Goal: Complete application form

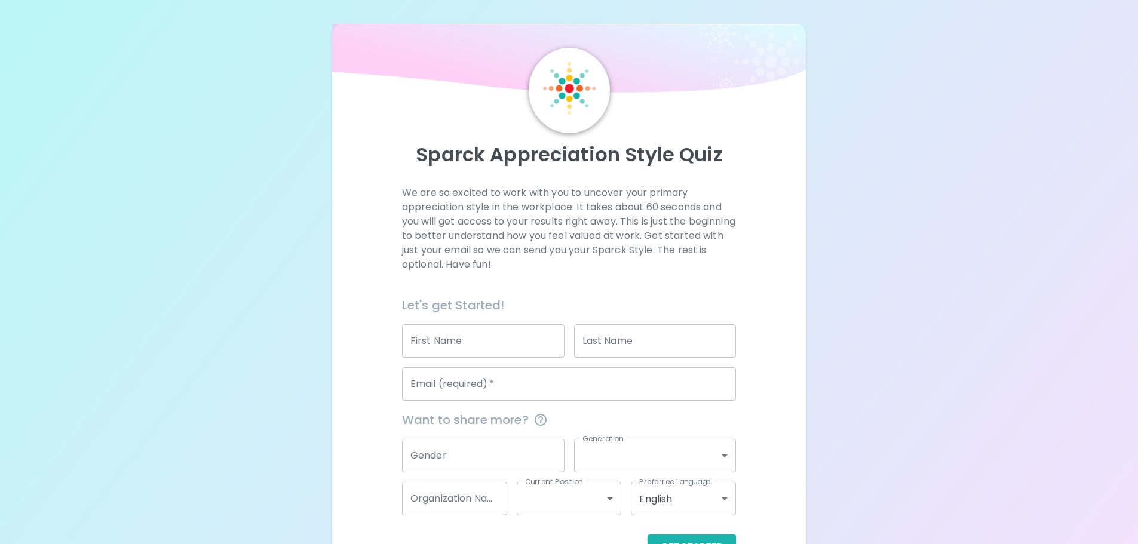
click at [496, 340] on input "First Name" at bounding box center [483, 340] width 162 height 33
type input "Alyssa"
click at [714, 331] on input "Last Name" at bounding box center [655, 340] width 162 height 33
type input "[PERSON_NAME]"
click at [416, 383] on input "Email (required)   *" at bounding box center [569, 383] width 334 height 33
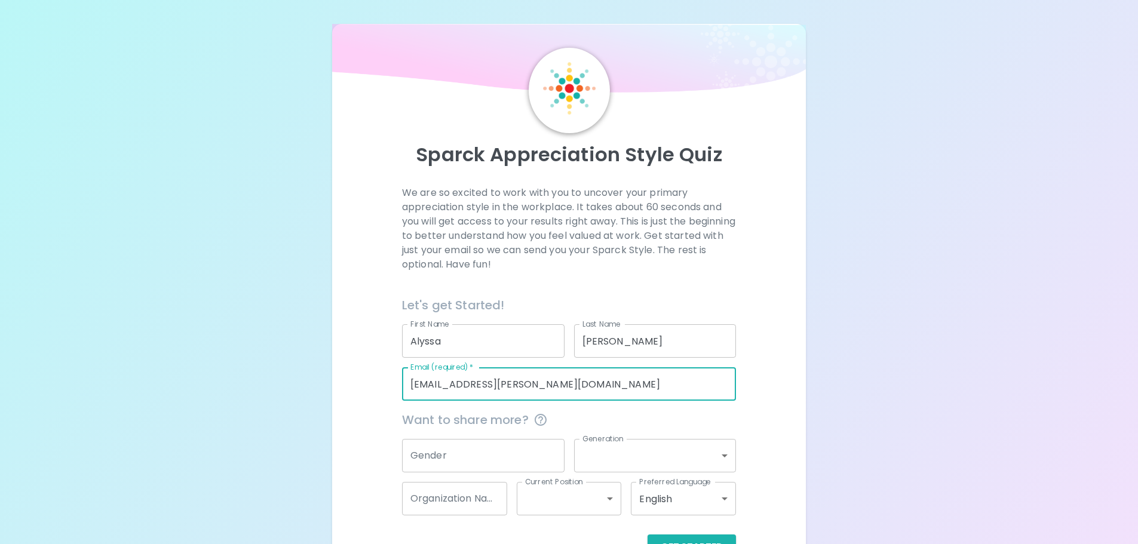
type input "[EMAIL_ADDRESS][PERSON_NAME][DOMAIN_NAME]"
click at [451, 446] on input "Gender" at bounding box center [483, 455] width 162 height 33
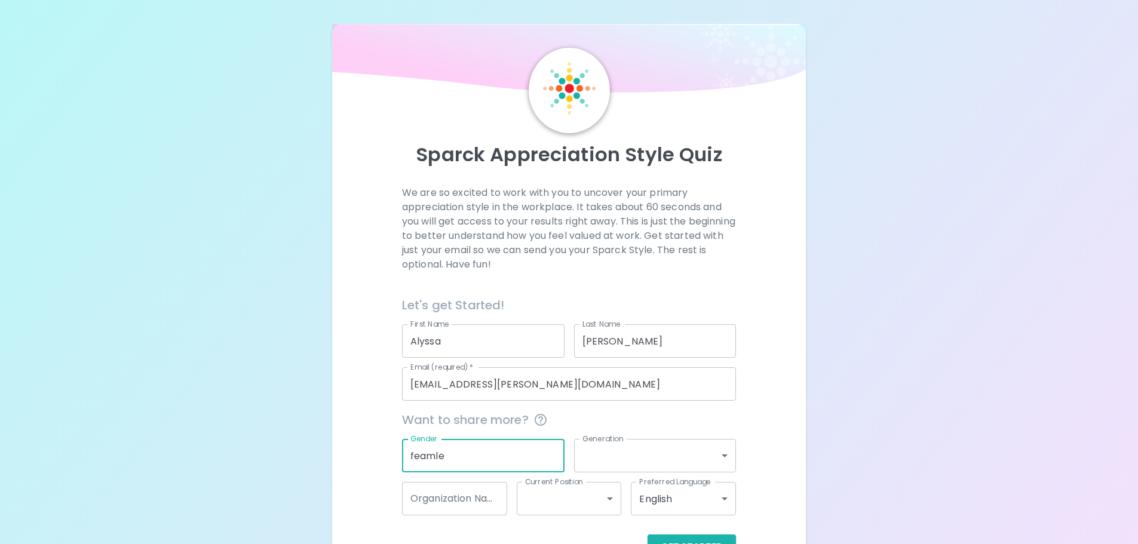
click at [433, 456] on input "feamle" at bounding box center [483, 455] width 162 height 33
click at [432, 456] on input "feamle" at bounding box center [483, 455] width 162 height 33
type input "[DEMOGRAPHIC_DATA]"
click at [623, 446] on body "Sparck Appreciation Style Quiz We are so excited to work with you to uncover yo…" at bounding box center [569, 301] width 1138 height 602
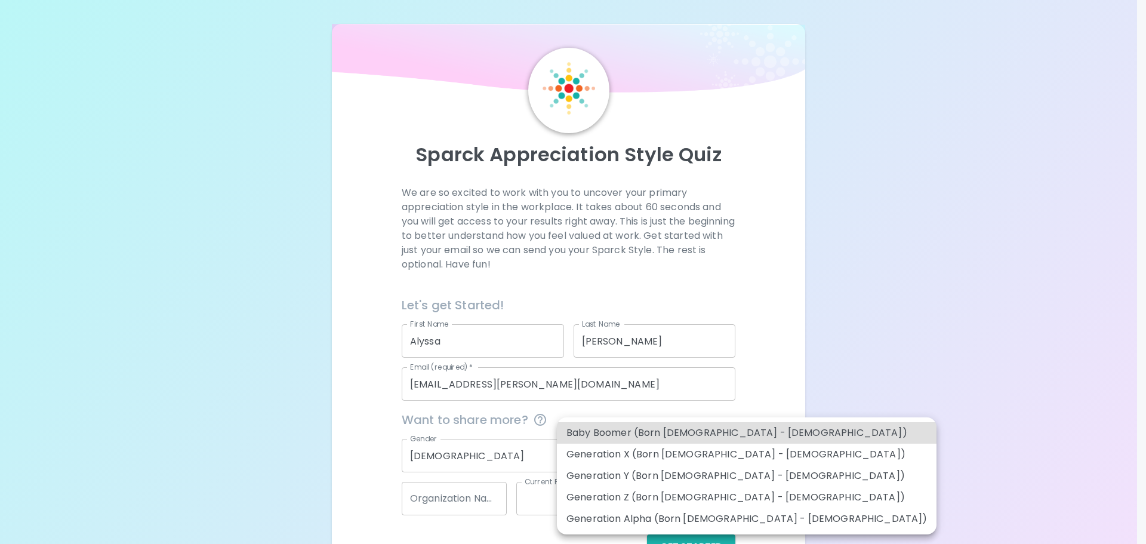
click at [704, 500] on li "Generation Z (Born [DEMOGRAPHIC_DATA] - [DEMOGRAPHIC_DATA])" at bounding box center [747, 497] width 380 height 21
type input "generation_z"
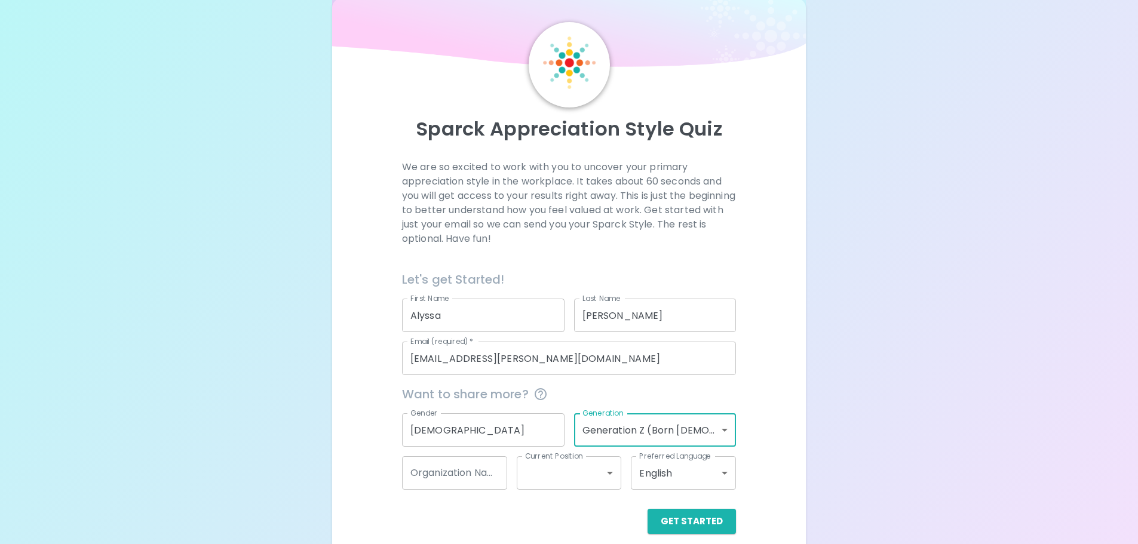
scroll to position [39, 0]
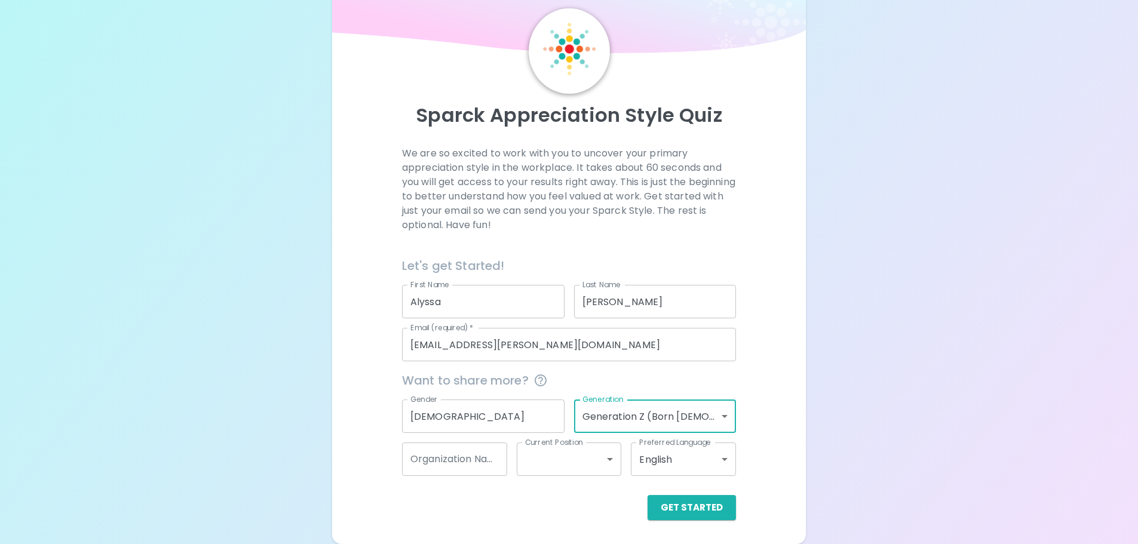
click at [472, 448] on div "Organization Name Organization Name" at bounding box center [454, 458] width 105 height 33
type input "ProLink"
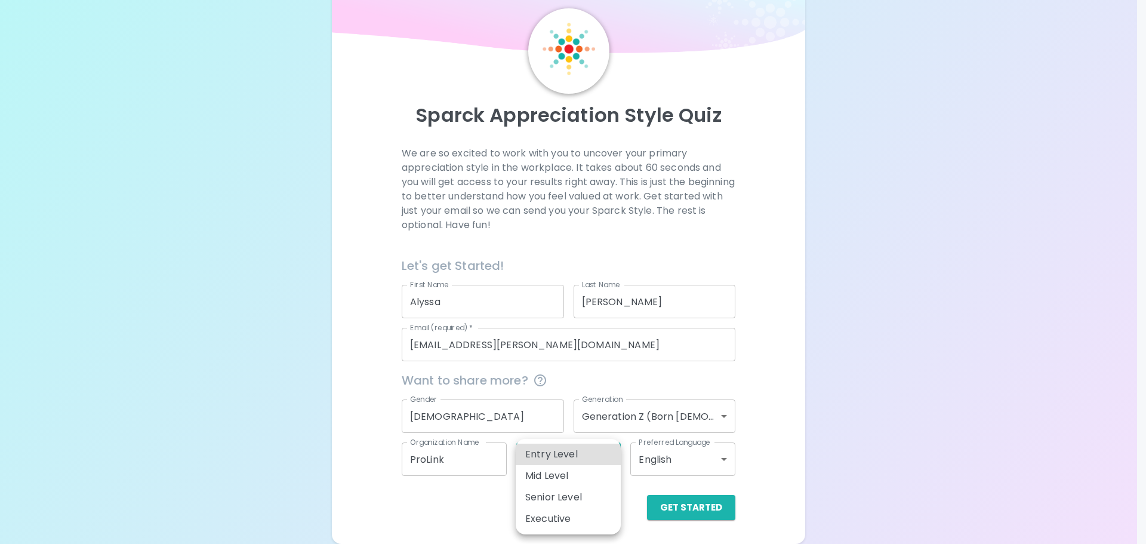
click at [570, 459] on body "Sparck Appreciation Style Quiz We are so excited to work with you to uncover yo…" at bounding box center [573, 262] width 1146 height 602
drag, startPoint x: 577, startPoint y: 444, endPoint x: 600, endPoint y: 452, distance: 24.2
click at [577, 444] on li "Entry Level" at bounding box center [568, 454] width 105 height 21
type input "entry_level"
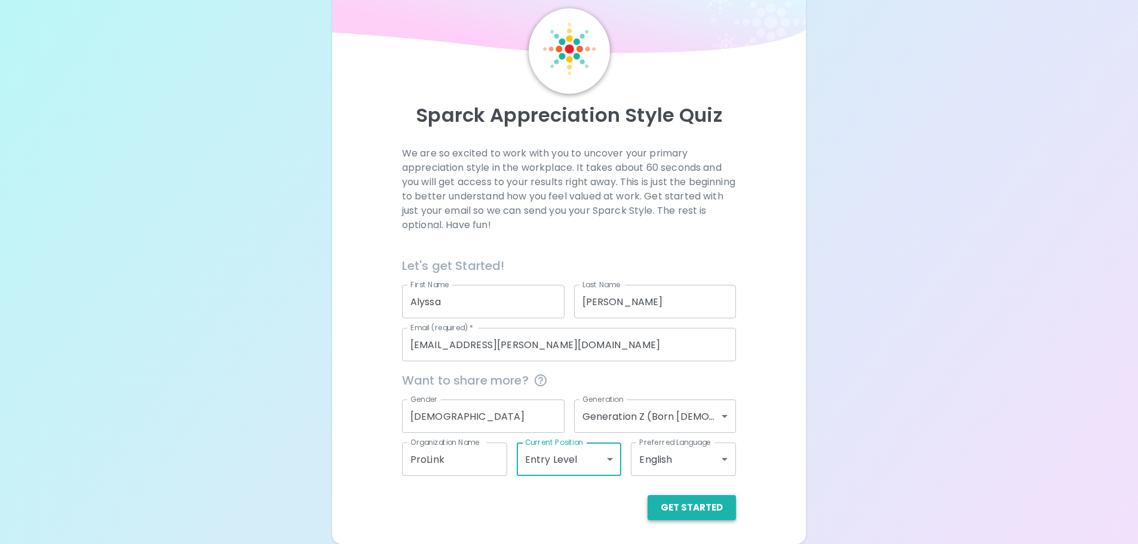
click at [688, 520] on button "Get Started" at bounding box center [691, 507] width 88 height 25
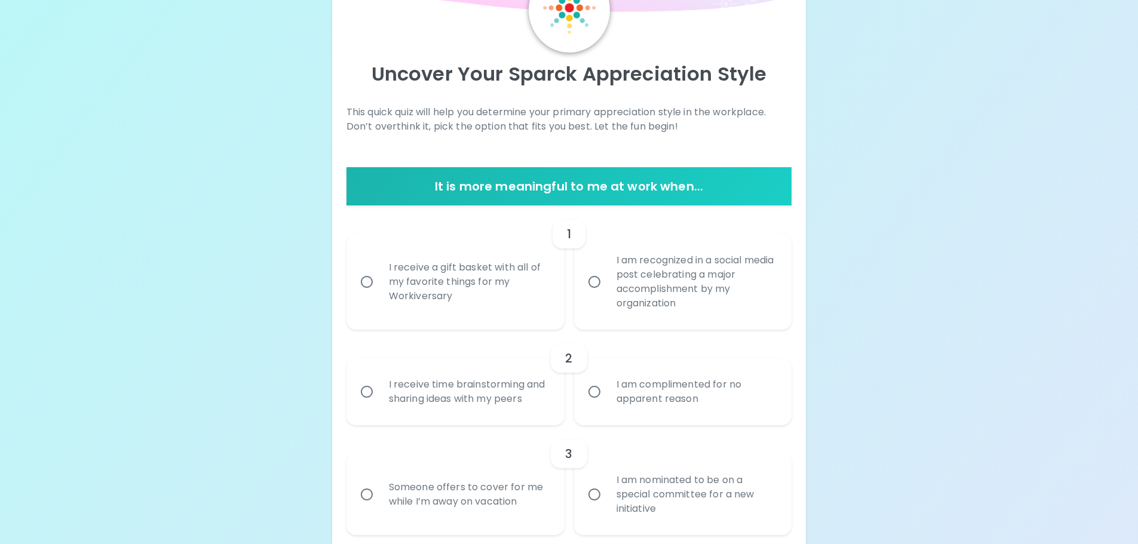
scroll to position [99, 0]
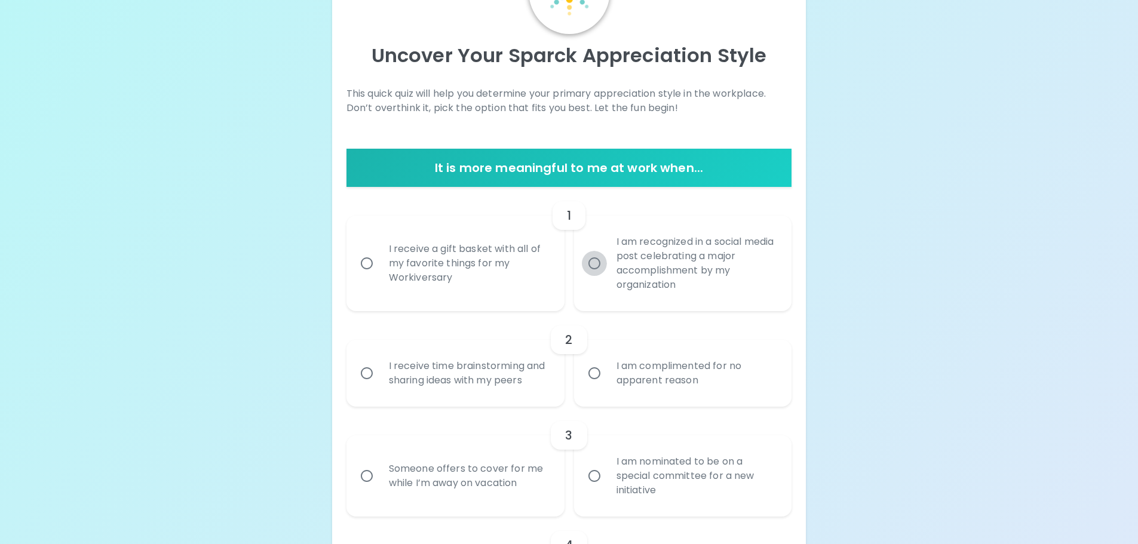
click at [598, 261] on input "I am recognized in a social media post celebrating a major accomplishment by my…" at bounding box center [594, 263] width 25 height 25
radio input "true"
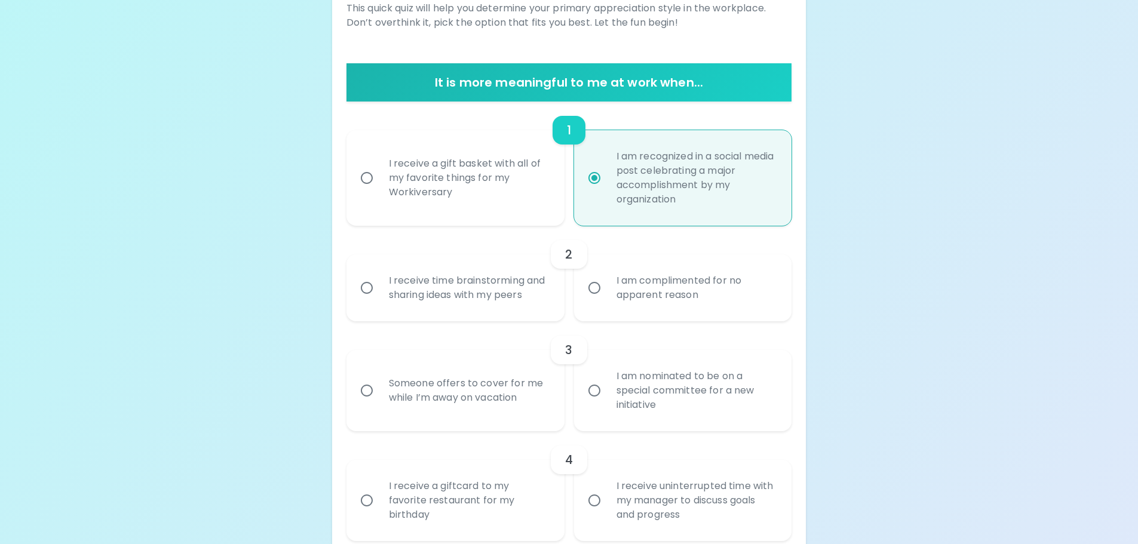
scroll to position [195, 0]
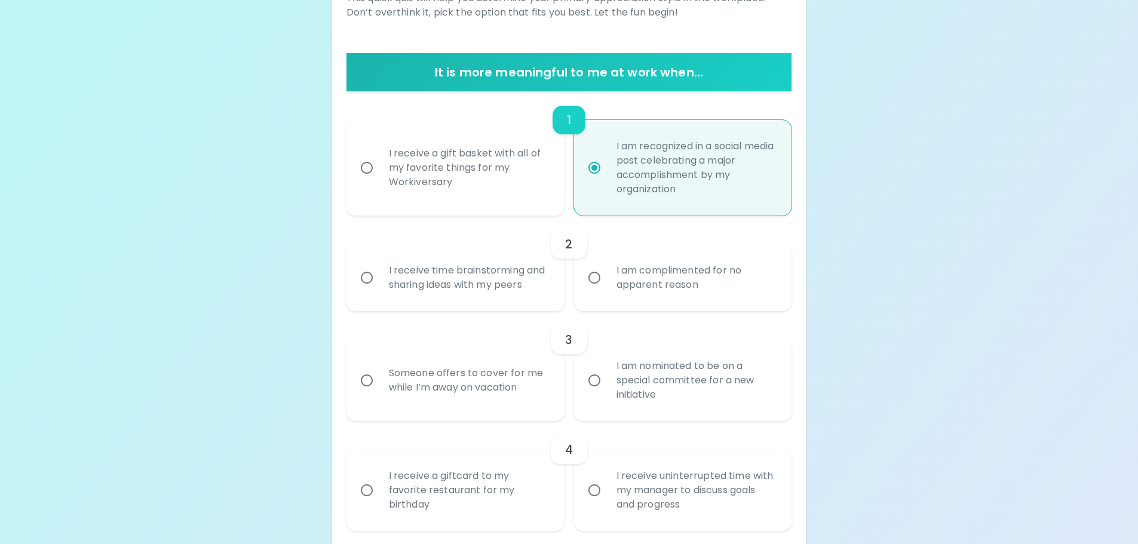
click at [487, 274] on div "I receive time brainstorming and sharing ideas with my peers" at bounding box center [468, 277] width 179 height 57
click at [379, 274] on input "I receive time brainstorming and sharing ideas with my peers" at bounding box center [366, 277] width 25 height 25
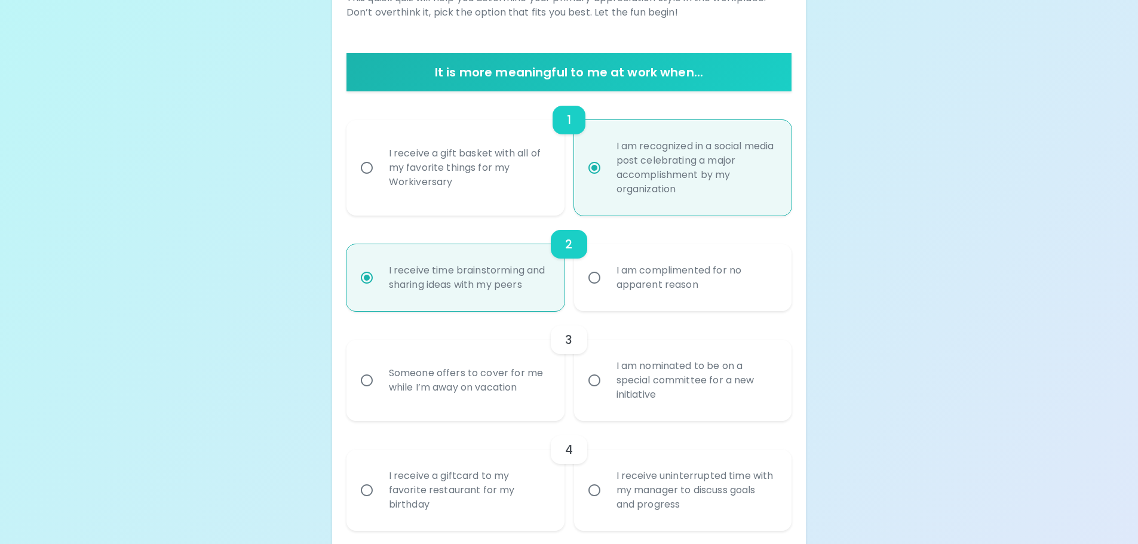
scroll to position [290, 0]
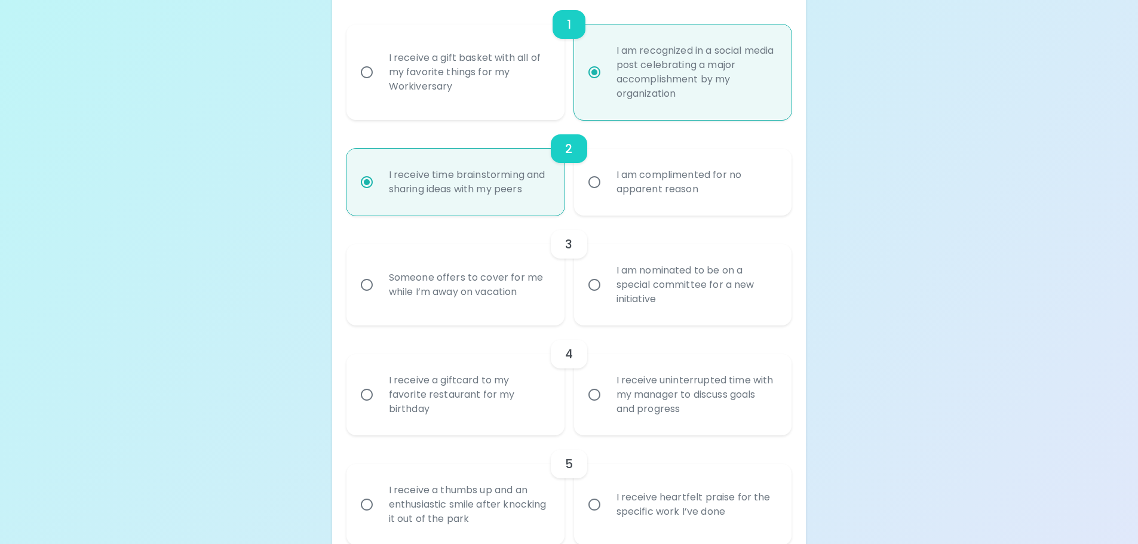
radio input "true"
click at [634, 291] on div "I am nominated to be on a special committee for a new initiative" at bounding box center [696, 285] width 179 height 72
click at [607, 291] on input "I am nominated to be on a special committee for a new initiative" at bounding box center [594, 284] width 25 height 25
radio input "false"
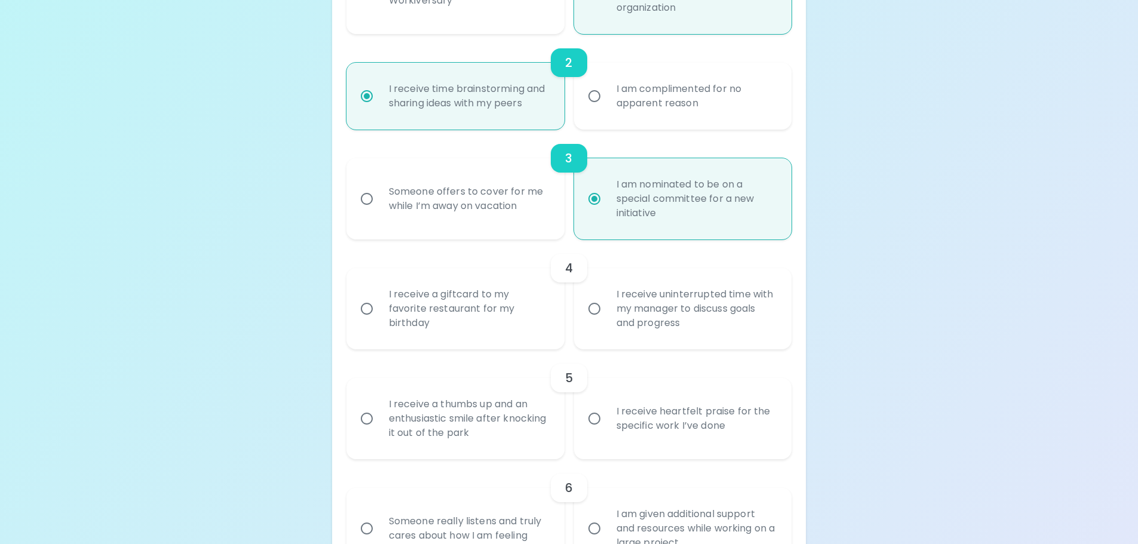
scroll to position [386, 0]
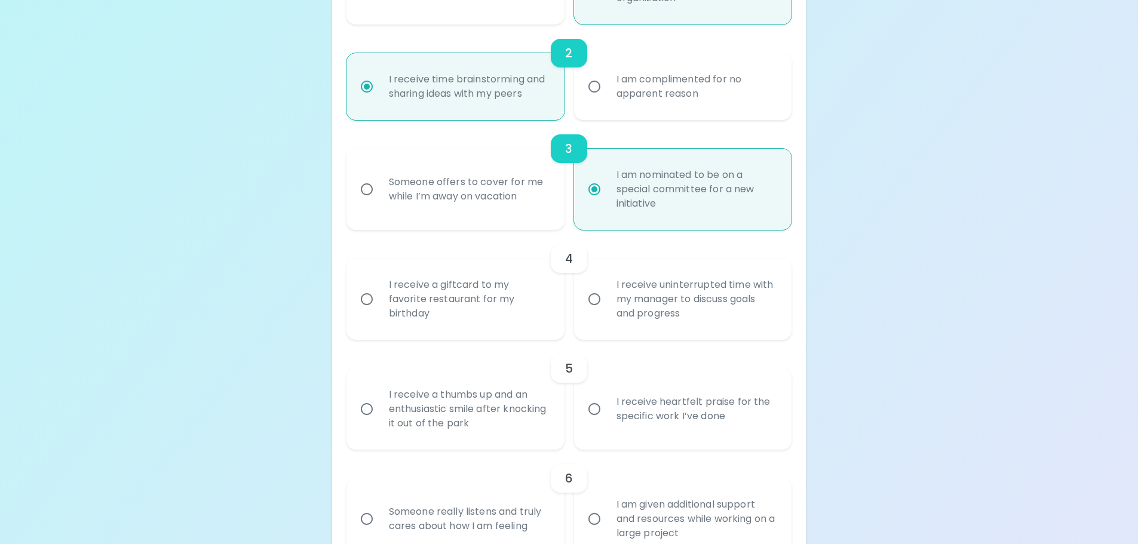
radio input "true"
click at [649, 300] on div "I receive uninterrupted time with my manager to discuss goals and progress" at bounding box center [696, 299] width 179 height 72
click at [607, 300] on input "I receive uninterrupted time with my manager to discuss goals and progress" at bounding box center [594, 299] width 25 height 25
radio input "false"
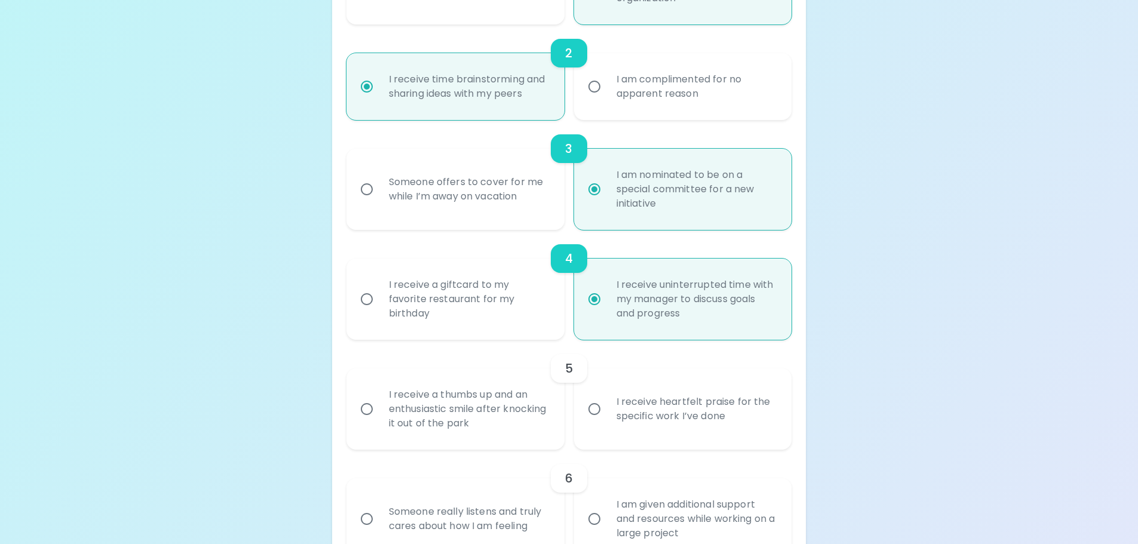
scroll to position [481, 0]
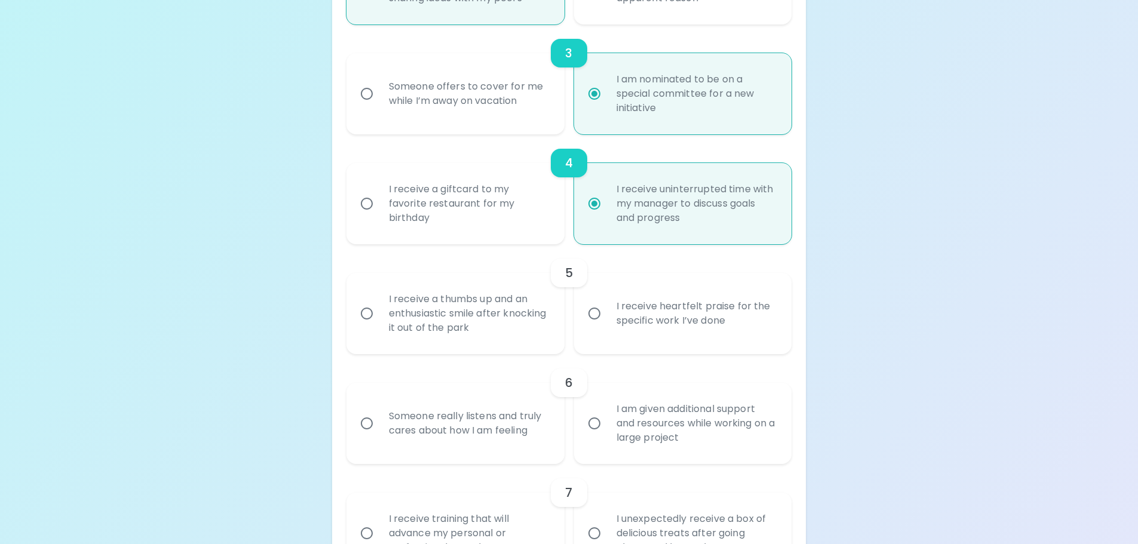
radio input "true"
click at [508, 321] on div "I receive a thumbs up and an enthusiastic smile after knocking it out of the pa…" at bounding box center [468, 314] width 179 height 72
click at [457, 319] on div "I receive a thumbs up and an enthusiastic smile after knocking it out of the pa…" at bounding box center [468, 314] width 179 height 72
click at [379, 319] on input "I receive a thumbs up and an enthusiastic smile after knocking it out of the pa…" at bounding box center [366, 313] width 25 height 25
radio input "false"
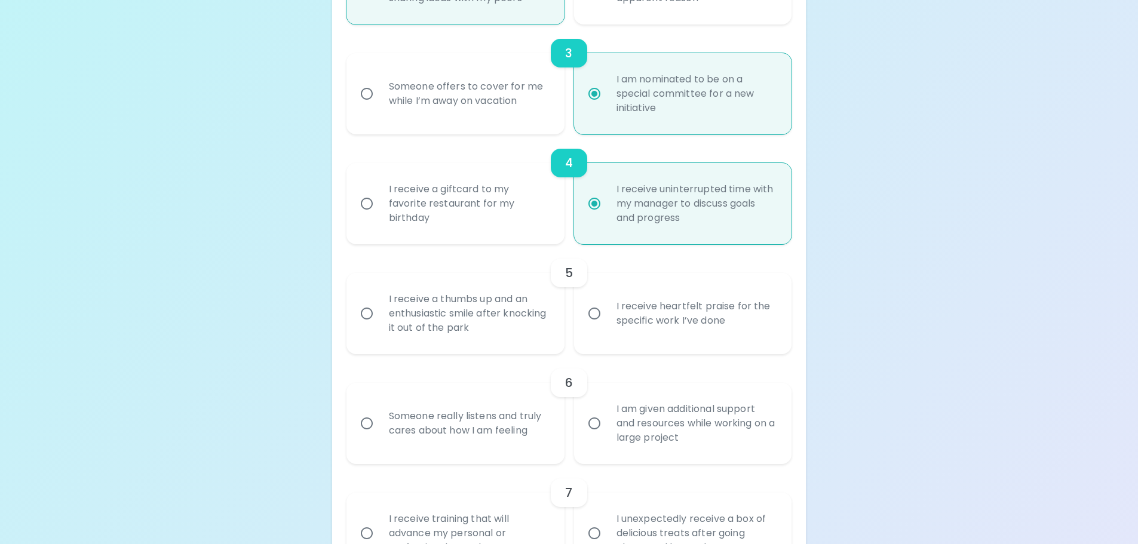
radio input "false"
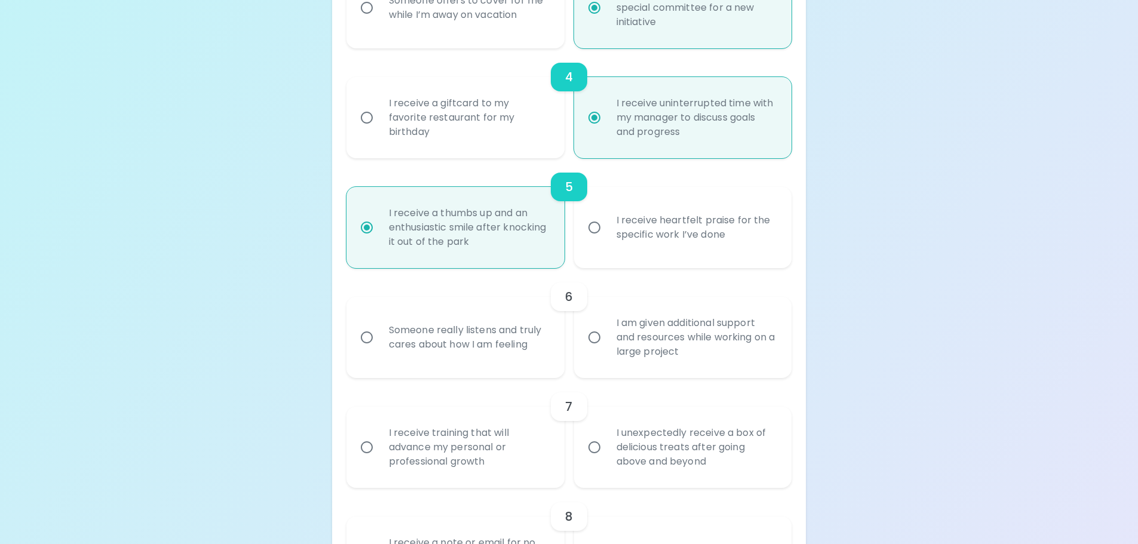
scroll to position [577, 0]
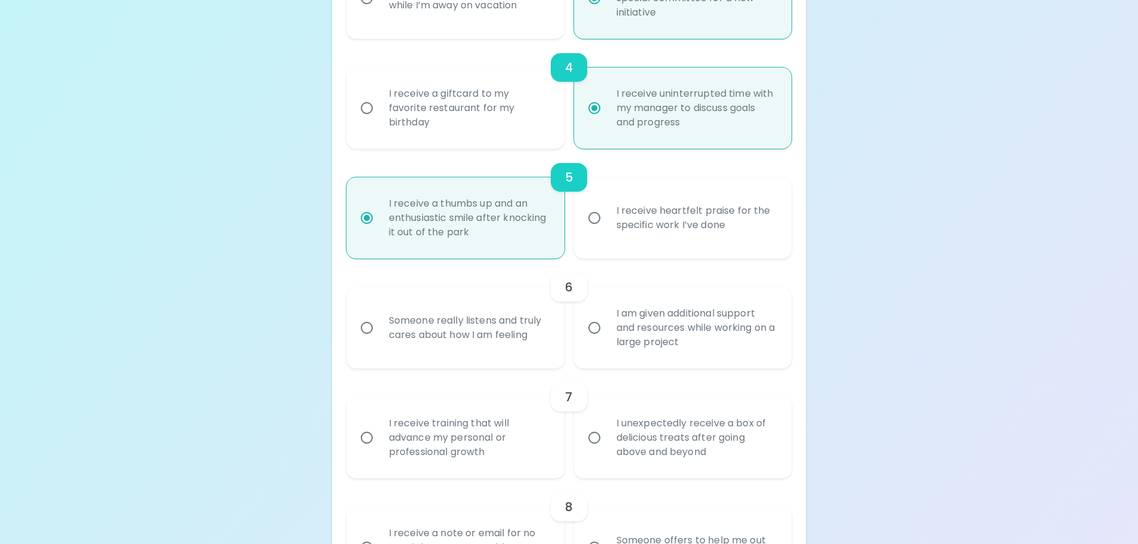
radio input "true"
click at [478, 334] on div "Someone really listens and truly cares about how I am feeling" at bounding box center [468, 327] width 179 height 57
click at [379, 334] on input "Someone really listens and truly cares about how I am feeling" at bounding box center [366, 327] width 25 height 25
radio input "false"
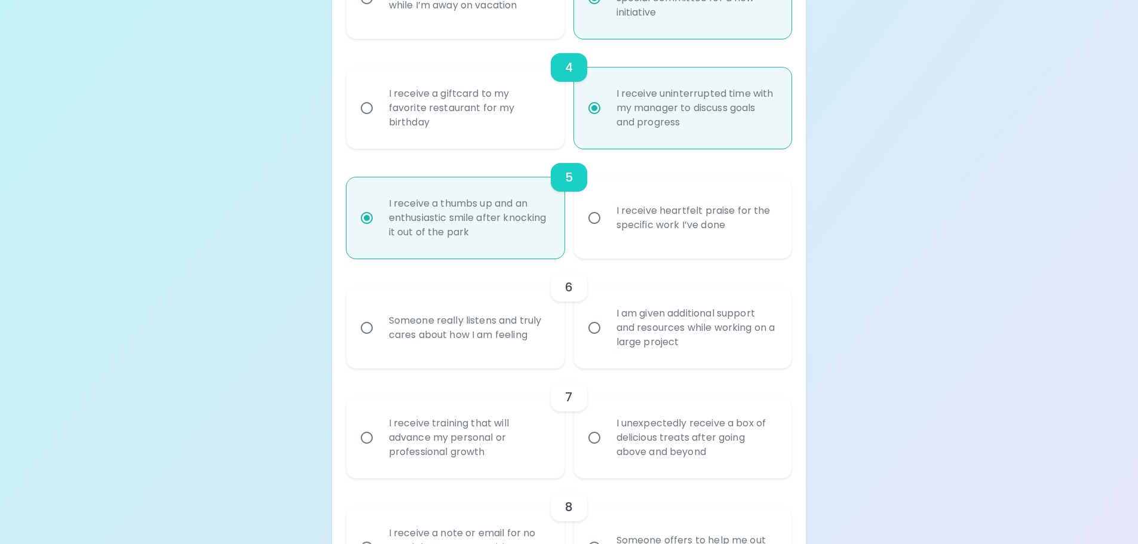
radio input "false"
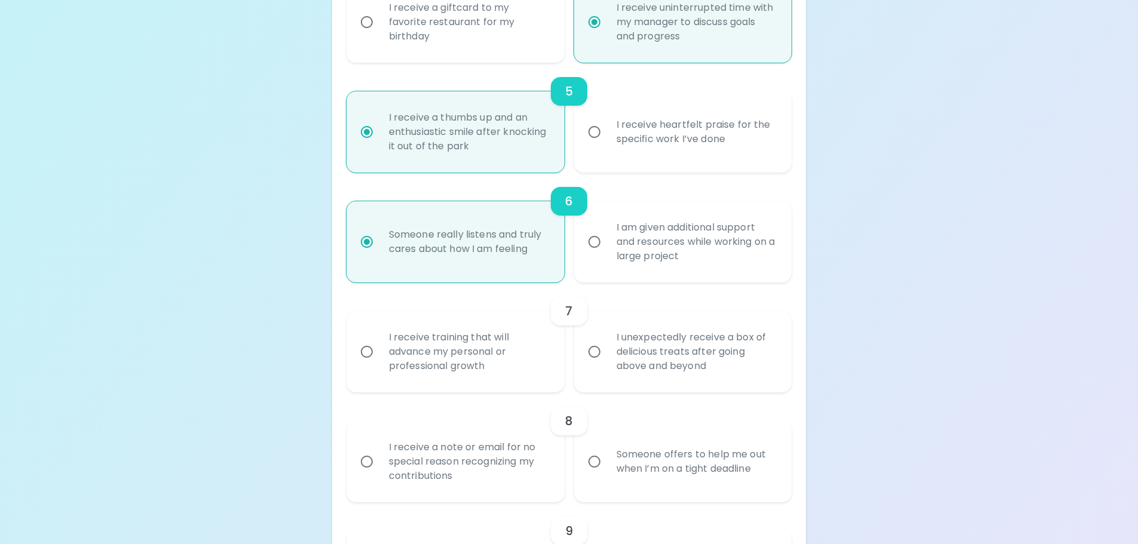
scroll to position [672, 0]
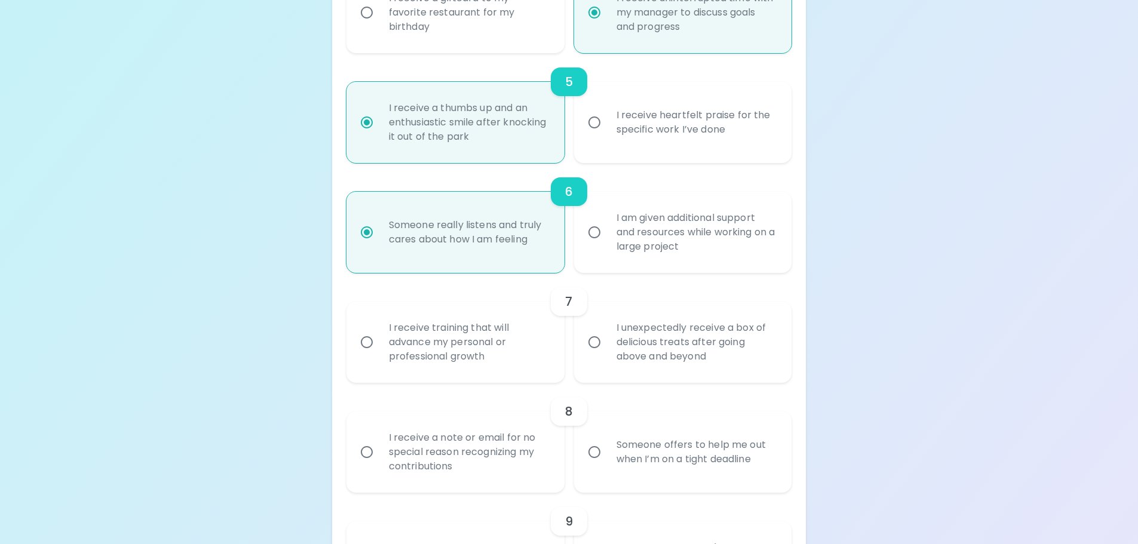
radio input "true"
click at [483, 351] on div "I receive training that will advance my personal or professional growth" at bounding box center [468, 342] width 179 height 72
click at [379, 351] on input "I receive training that will advance my personal or professional growth" at bounding box center [366, 342] width 25 height 25
radio input "false"
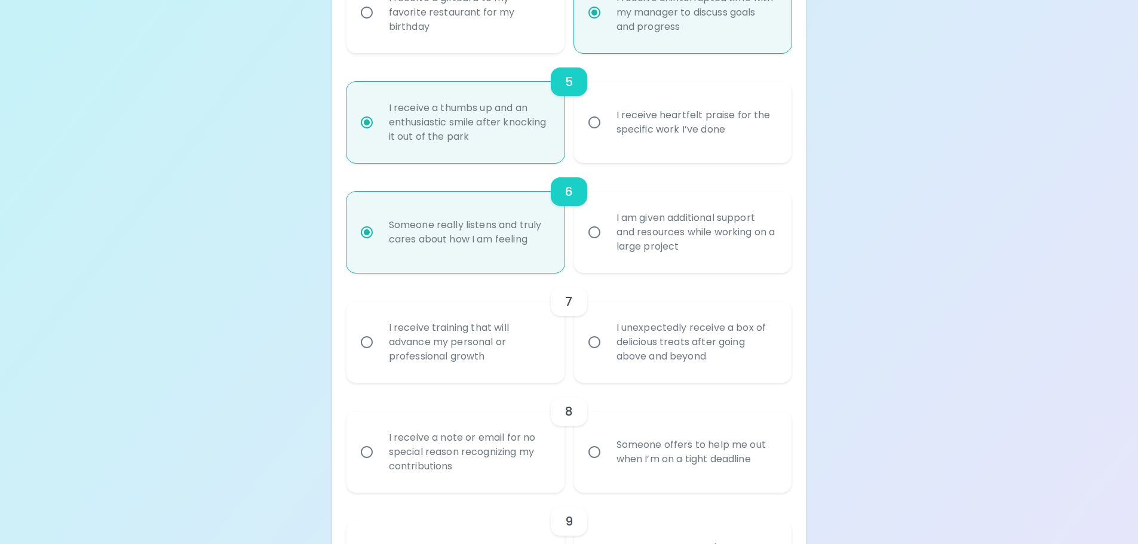
radio input "false"
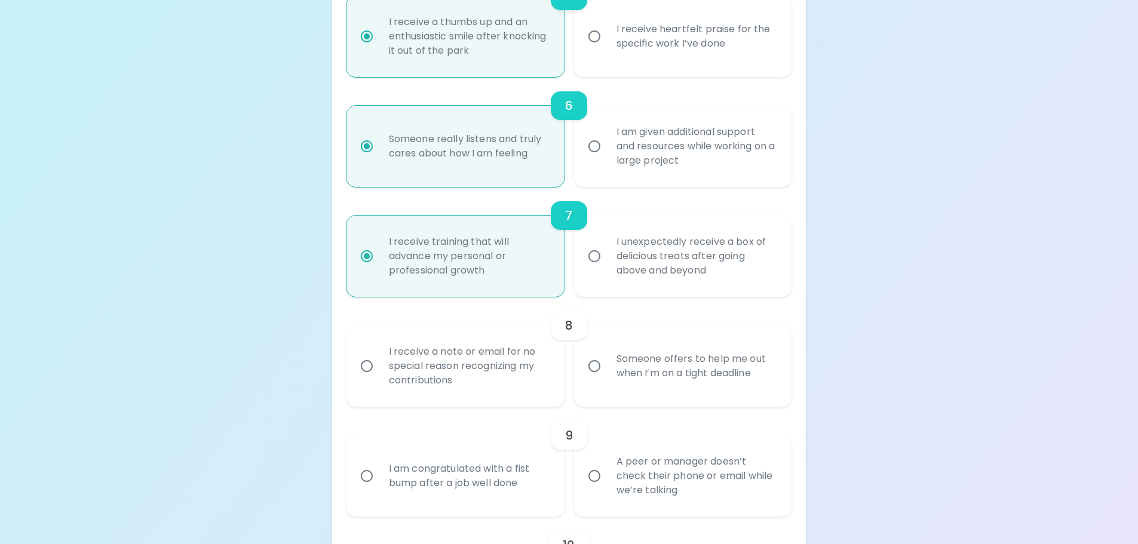
scroll to position [768, 0]
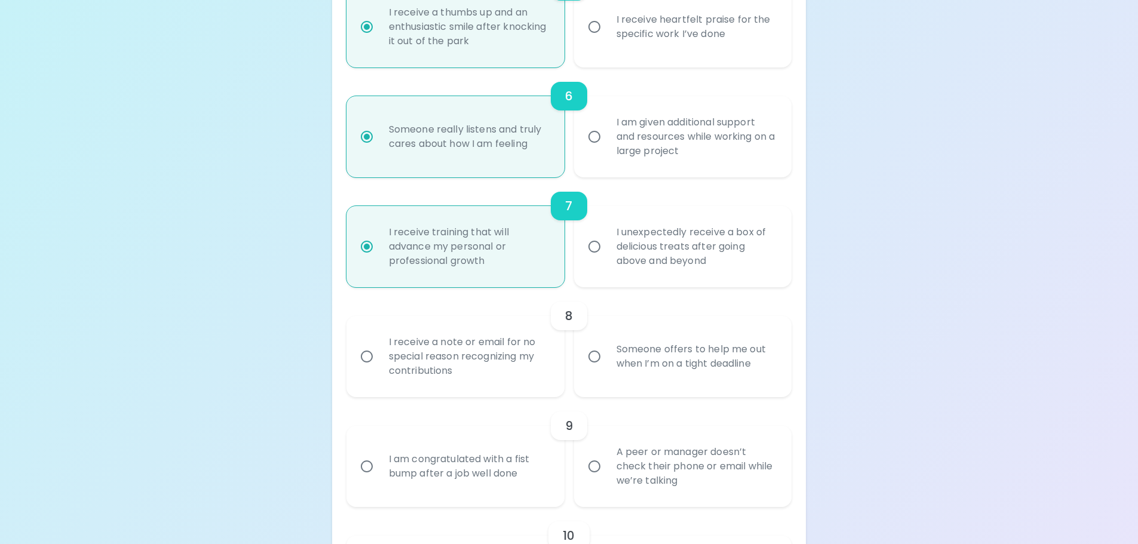
radio input "true"
click at [633, 248] on div "I unexpectedly receive a box of delicious treats after going above and beyond" at bounding box center [696, 247] width 179 height 72
click at [607, 248] on input "I unexpectedly receive a box of delicious treats after going above and beyond" at bounding box center [594, 246] width 25 height 25
radio input "false"
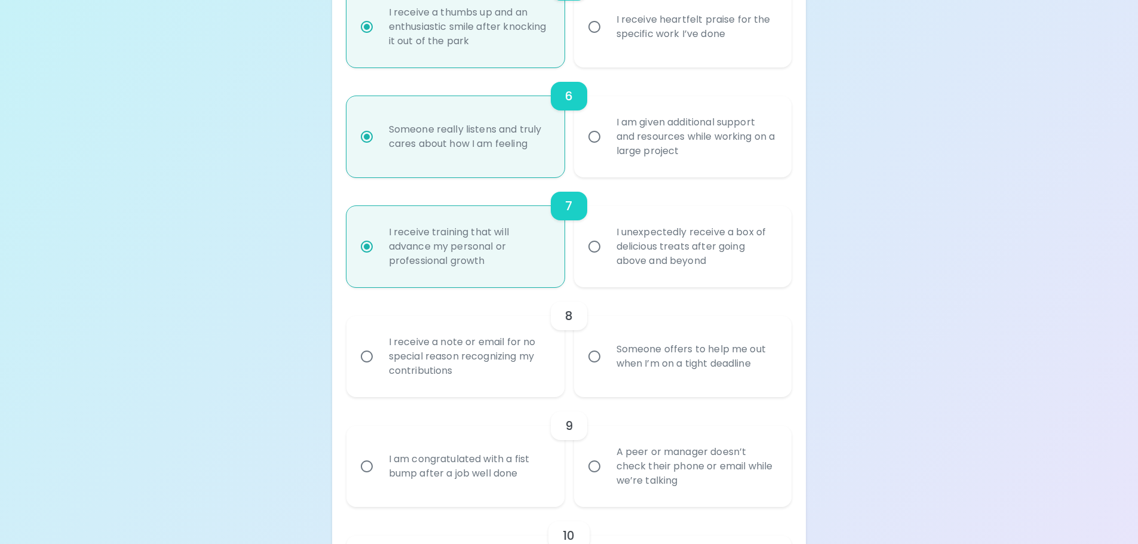
radio input "false"
radio input "true"
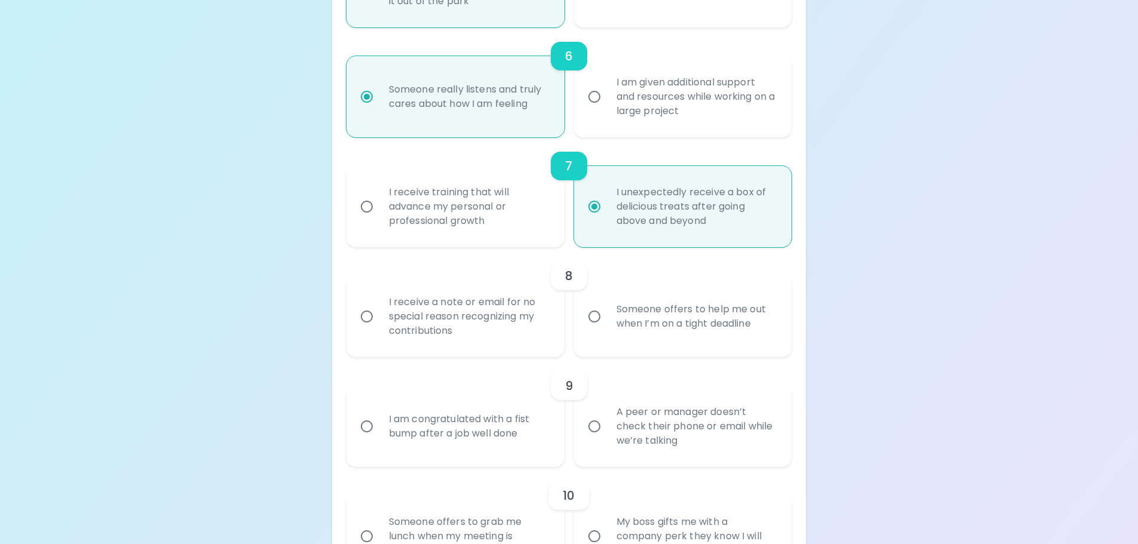
scroll to position [828, 0]
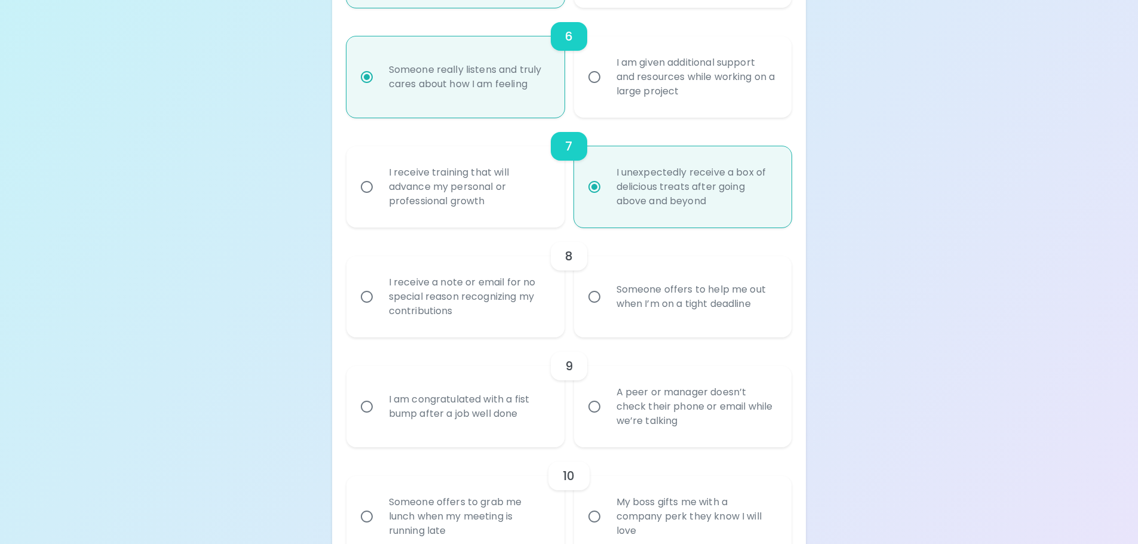
radio input "true"
click at [485, 308] on div "I receive a note or email for no special reason recognizing my contributions" at bounding box center [468, 297] width 179 height 72
click at [379, 308] on input "I receive a note or email for no special reason recognizing my contributions" at bounding box center [366, 296] width 25 height 25
radio input "false"
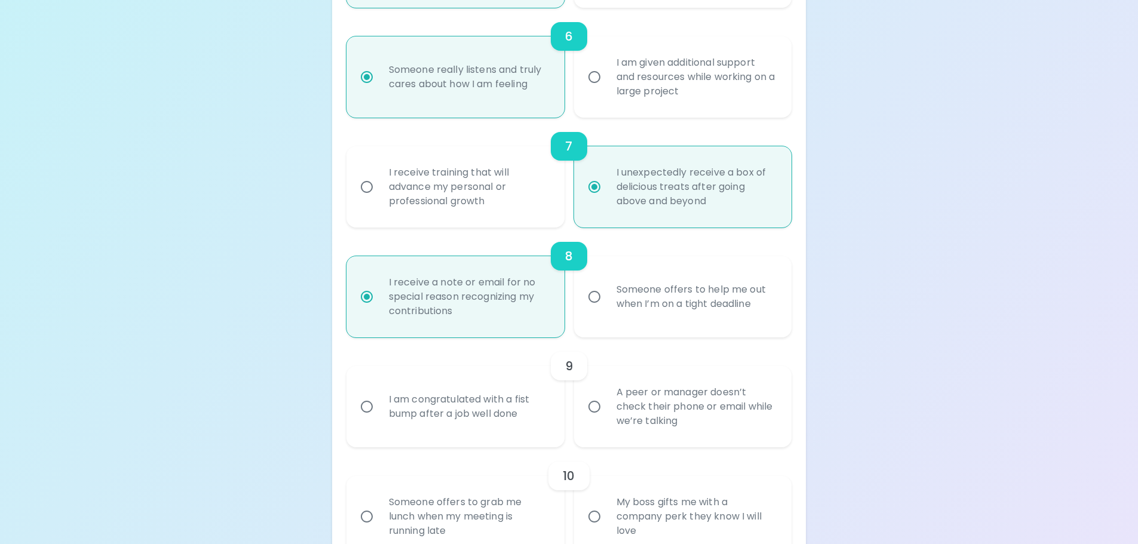
radio input "false"
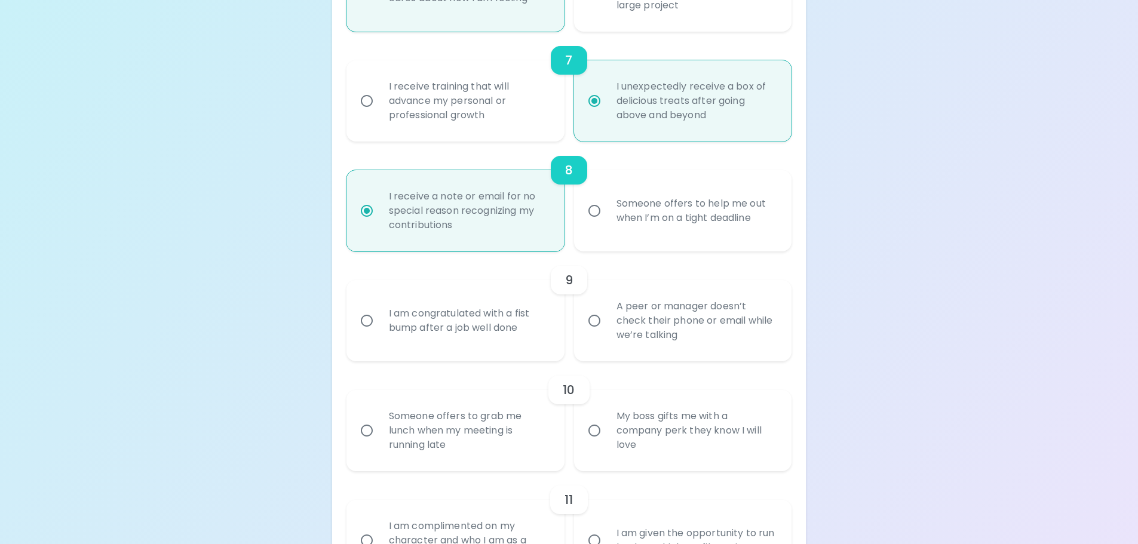
scroll to position [923, 0]
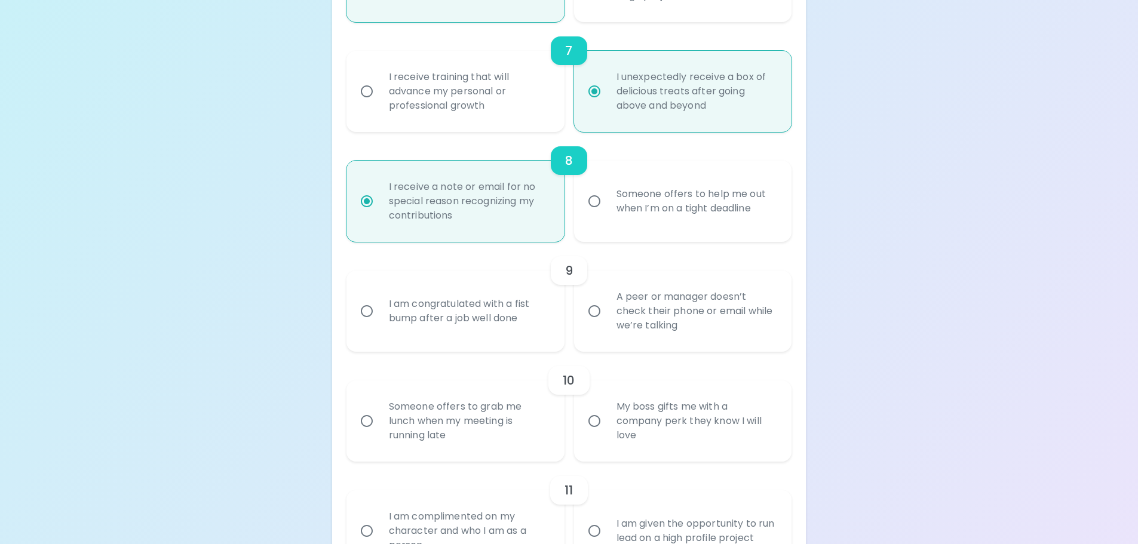
radio input "true"
click at [498, 324] on div "I am congratulated with a fist bump after a job well done" at bounding box center [468, 310] width 179 height 57
click at [379, 324] on input "I am congratulated with a fist bump after a job well done" at bounding box center [366, 311] width 25 height 25
radio input "false"
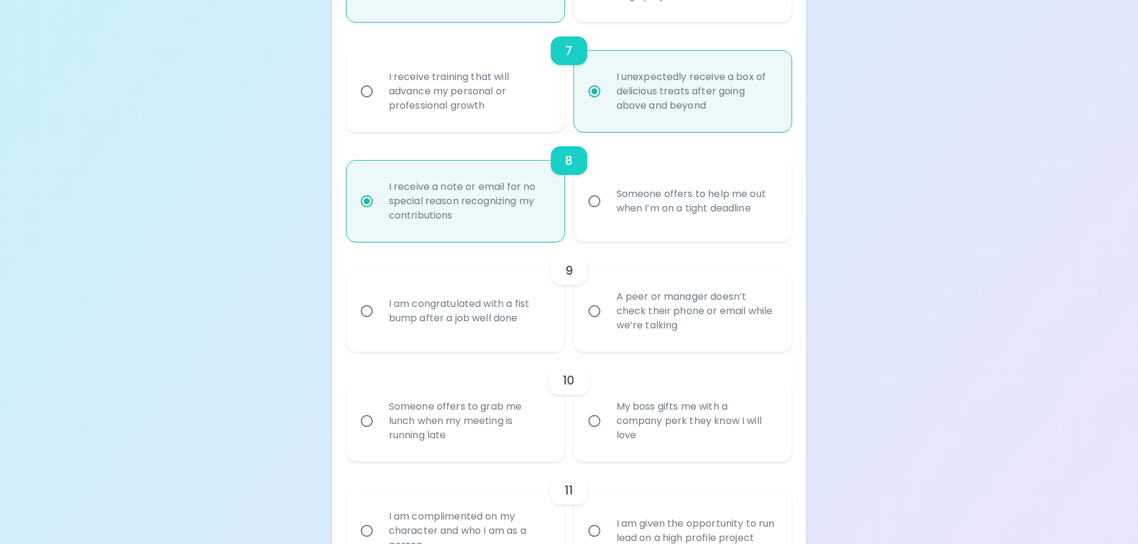
radio input "false"
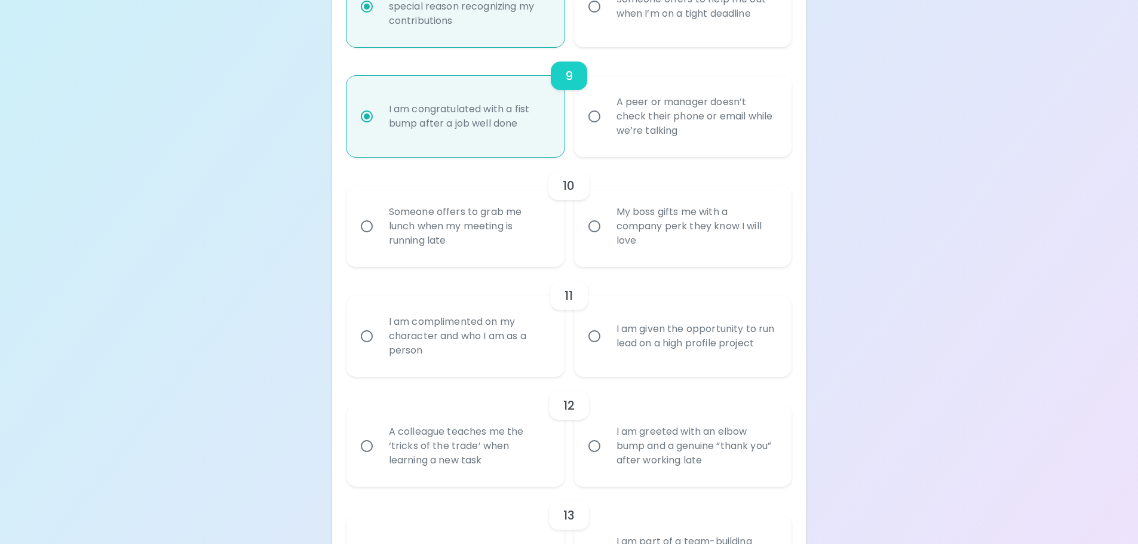
scroll to position [1138, 0]
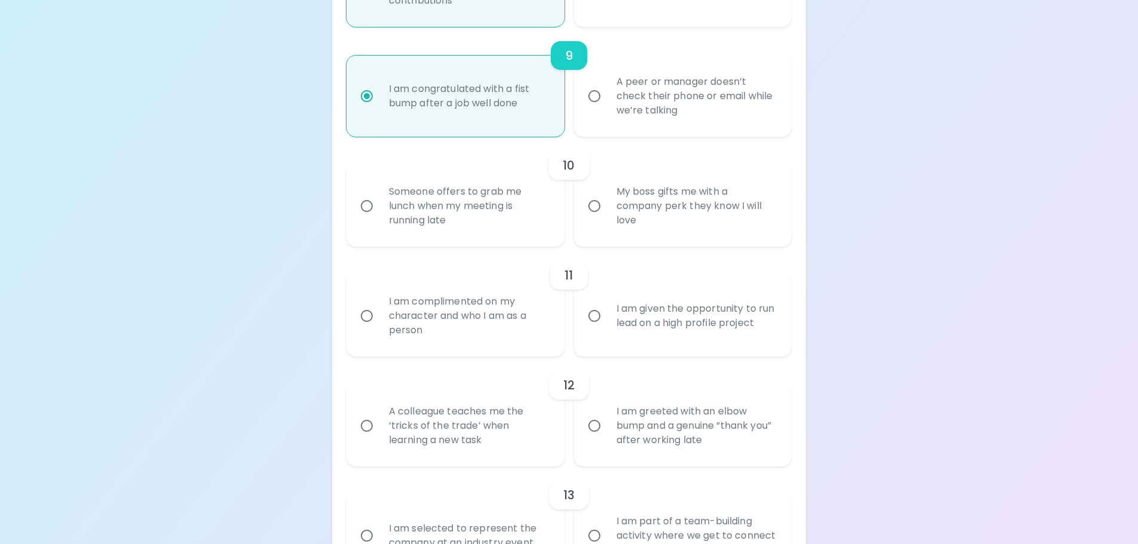
radio input "true"
click at [522, 220] on div "Someone offers to grab me lunch when my meeting is running late" at bounding box center [468, 206] width 179 height 72
click at [379, 219] on input "Someone offers to grab me lunch when my meeting is running late" at bounding box center [366, 205] width 25 height 25
radio input "false"
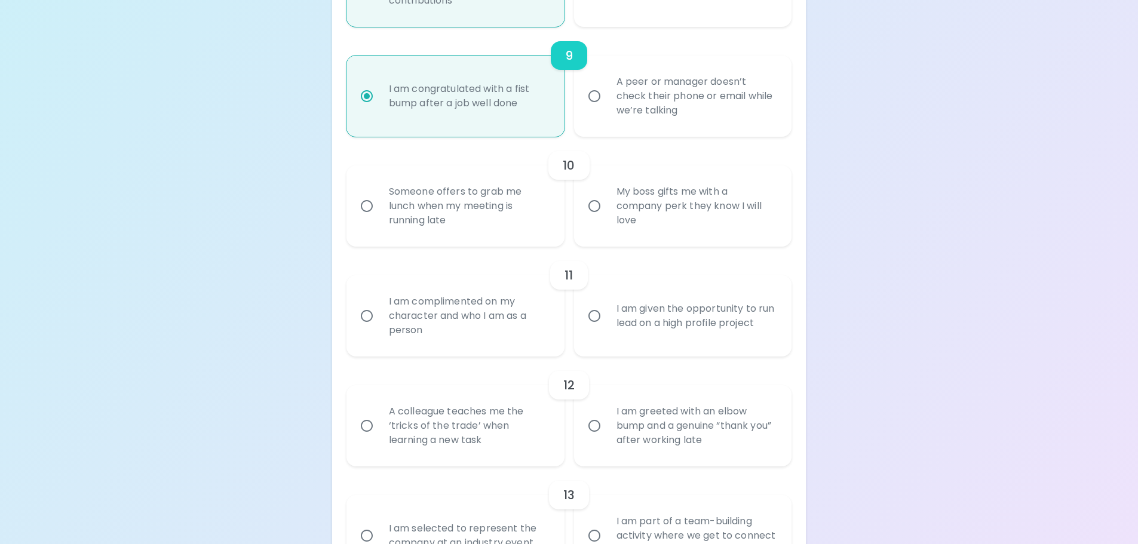
radio input "false"
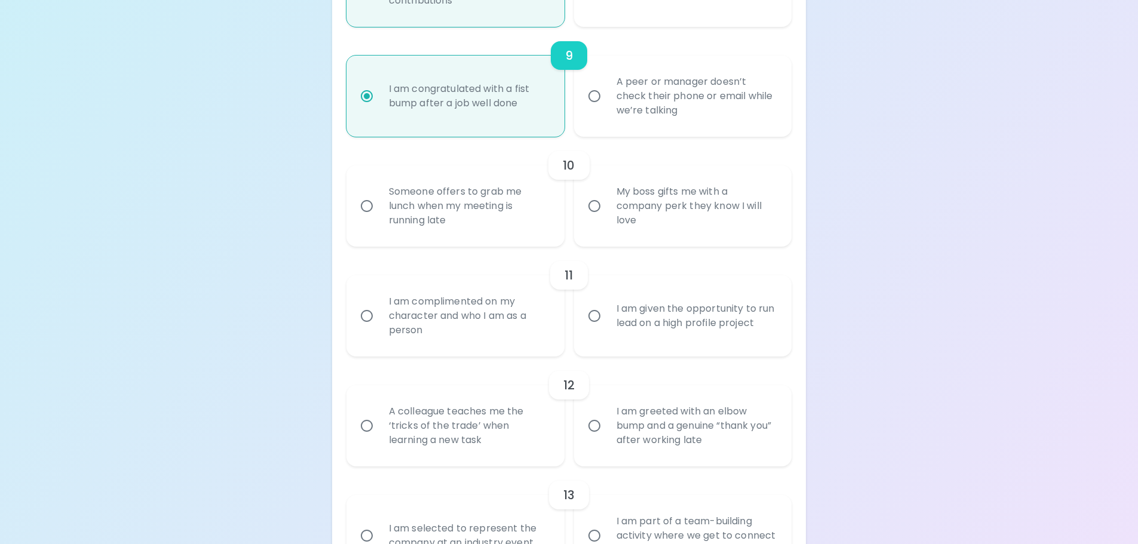
radio input "false"
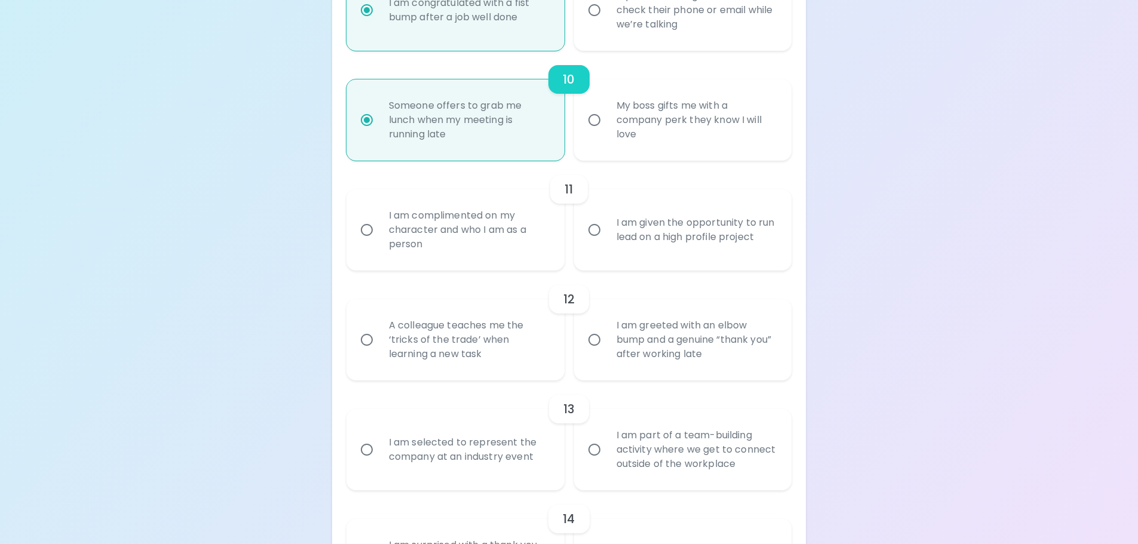
scroll to position [1234, 0]
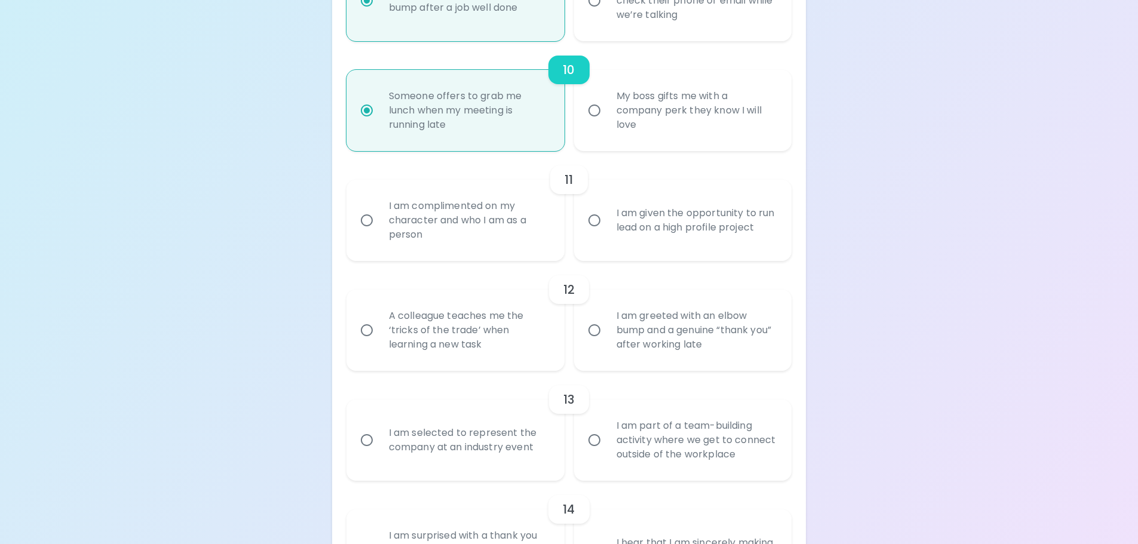
radio input "true"
click at [692, 116] on div "My boss gifts me with a company perk they know I will love" at bounding box center [696, 111] width 179 height 72
click at [607, 116] on input "My boss gifts me with a company perk they know I will love" at bounding box center [594, 110] width 25 height 25
radio input "false"
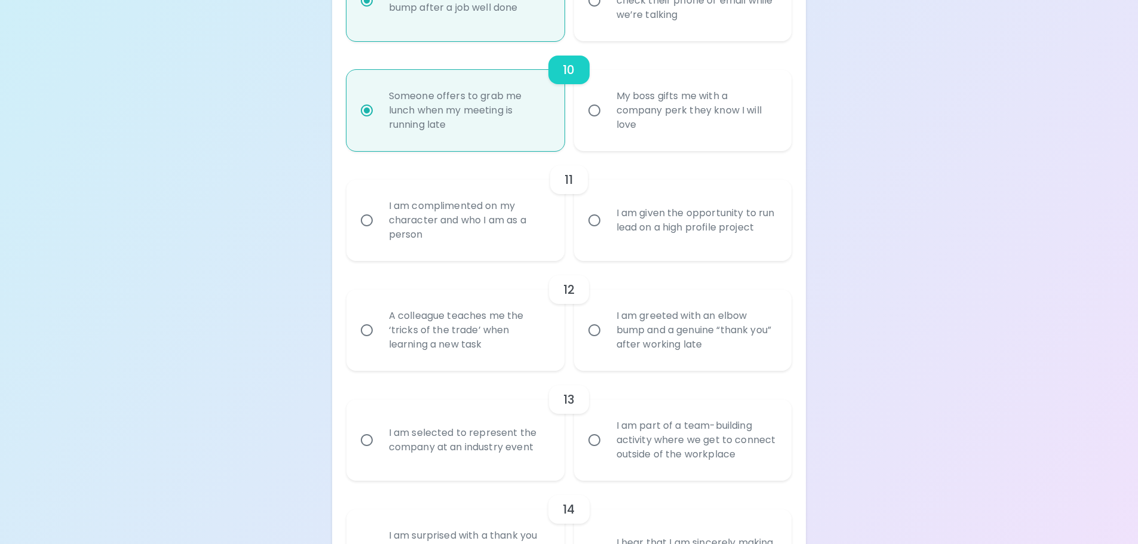
radio input "false"
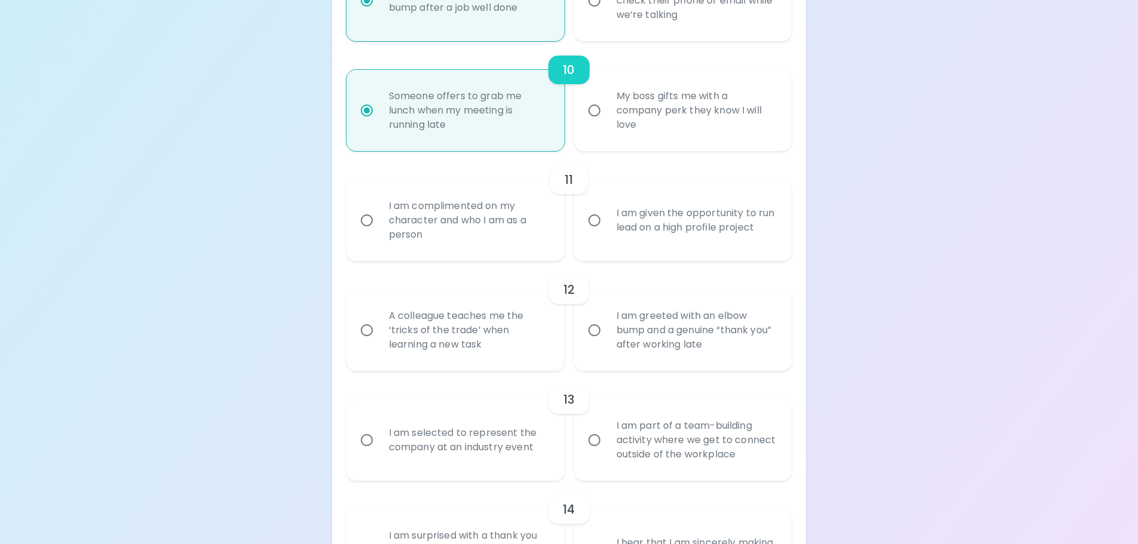
radio input "false"
radio input "true"
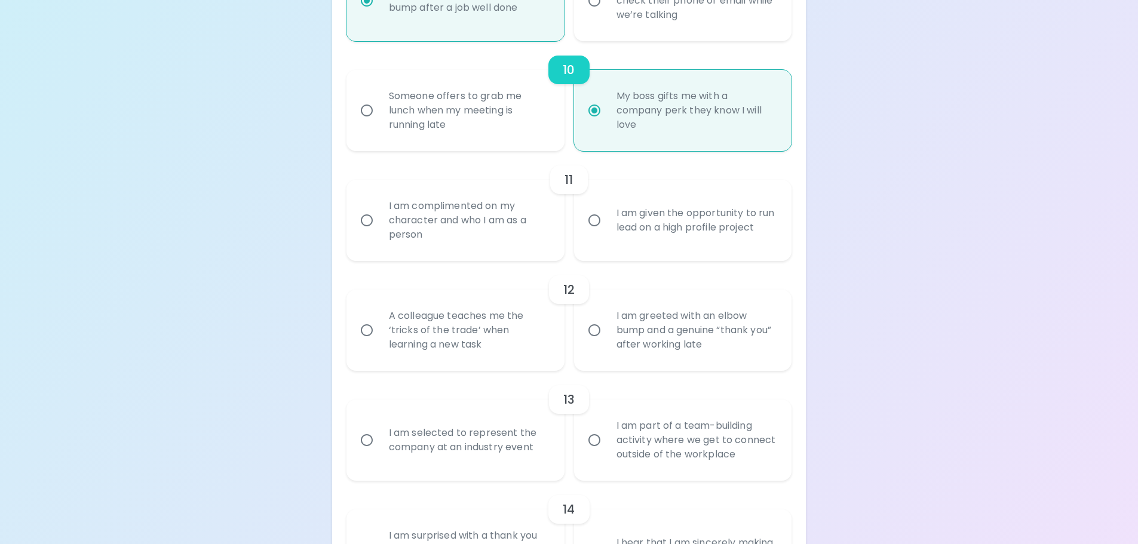
radio input "true"
click at [520, 122] on div "Someone offers to grab me lunch when my meeting is running late" at bounding box center [468, 111] width 179 height 72
click at [379, 122] on input "Someone offers to grab me lunch when my meeting is running late" at bounding box center [366, 110] width 25 height 25
radio input "false"
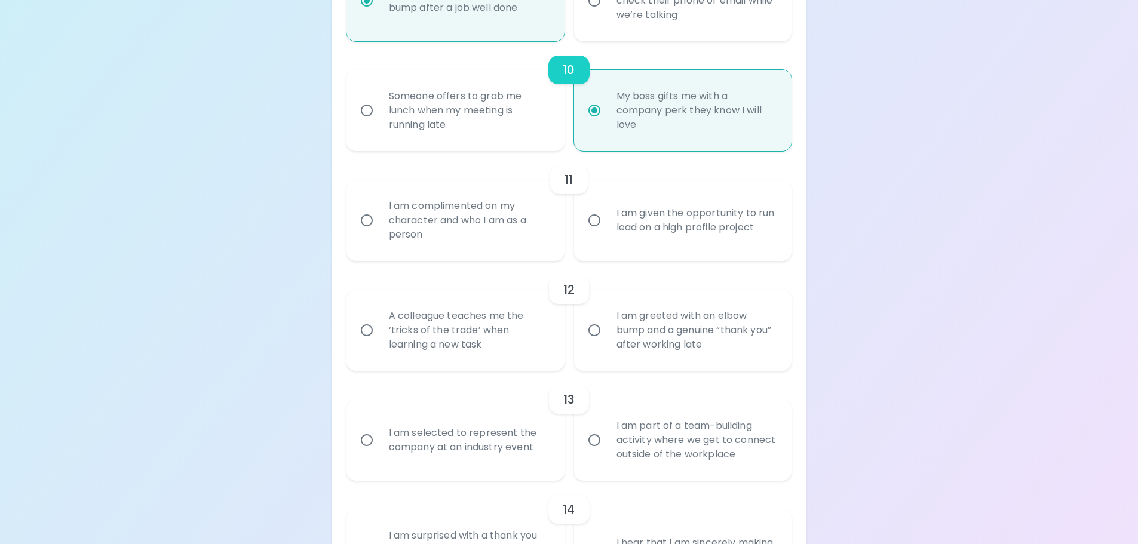
radio input "false"
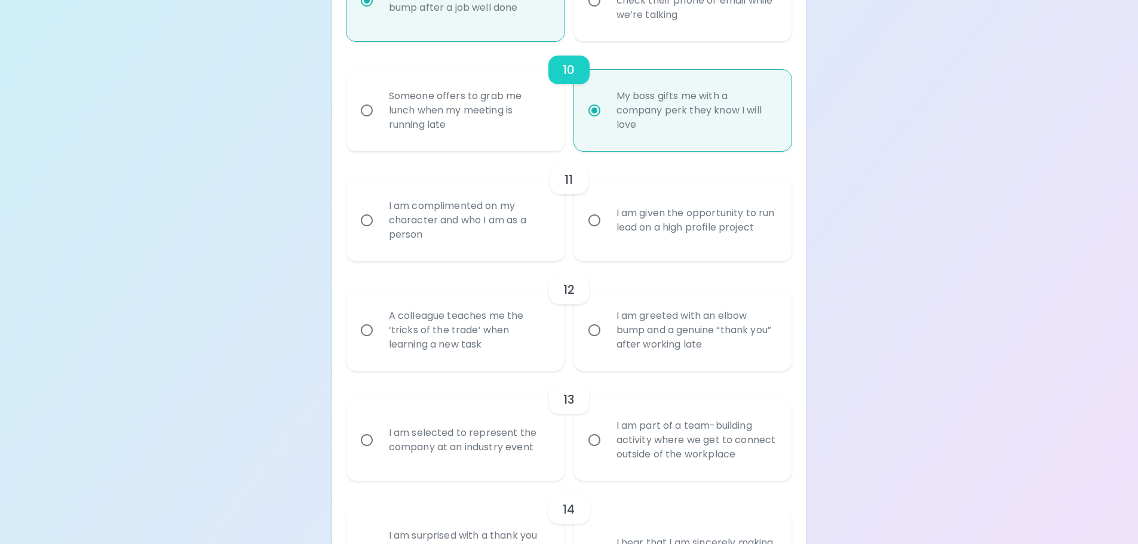
radio input "false"
radio input "true"
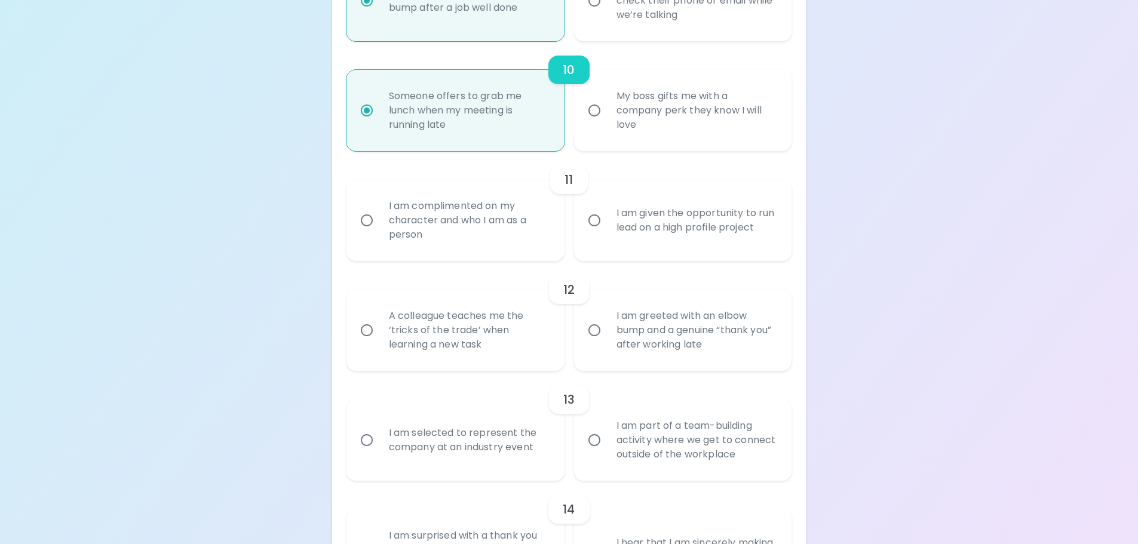
radio input "true"
click at [665, 223] on div "I am given the opportunity to run lead on a high profile project" at bounding box center [696, 220] width 179 height 57
click at [607, 223] on input "I am given the opportunity to run lead on a high profile project" at bounding box center [594, 220] width 25 height 25
radio input "false"
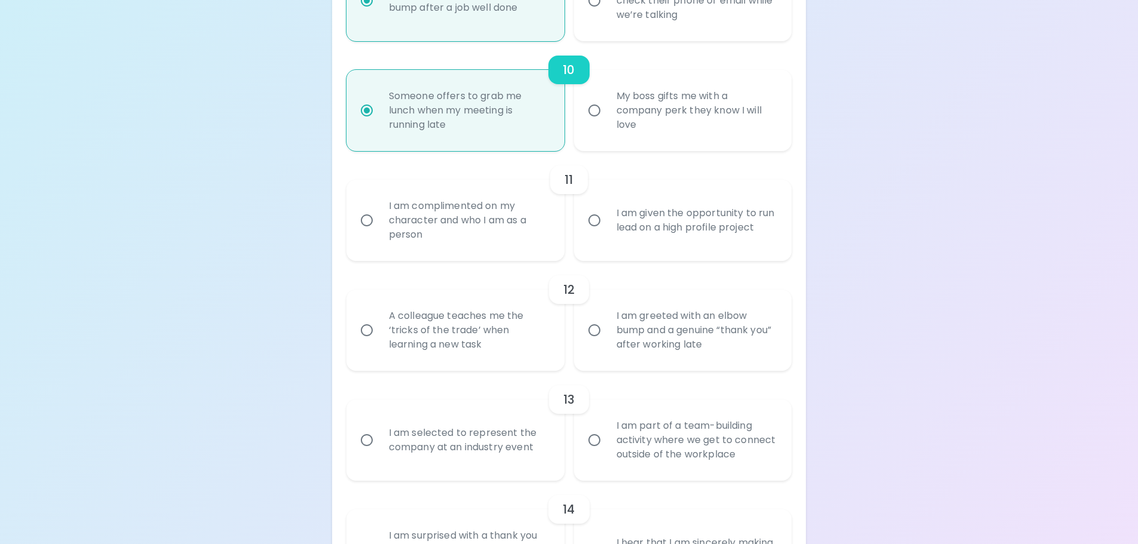
radio input "false"
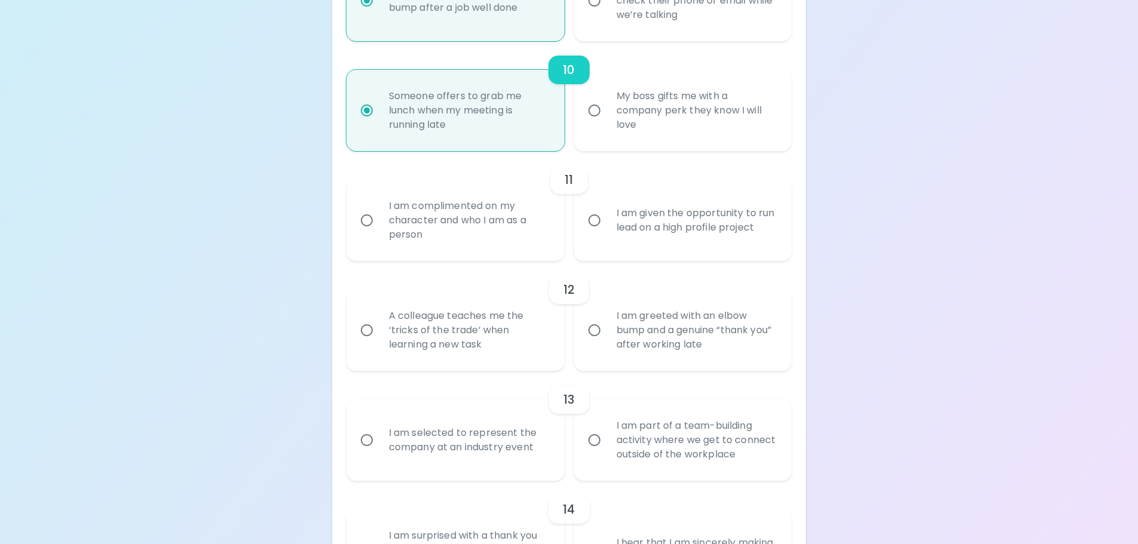
radio input "false"
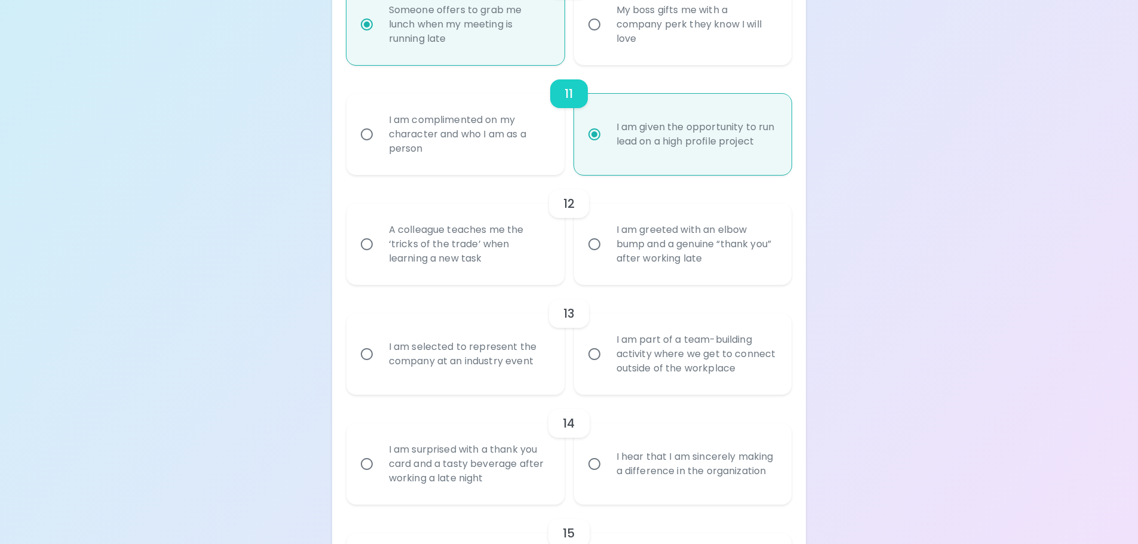
scroll to position [1329, 0]
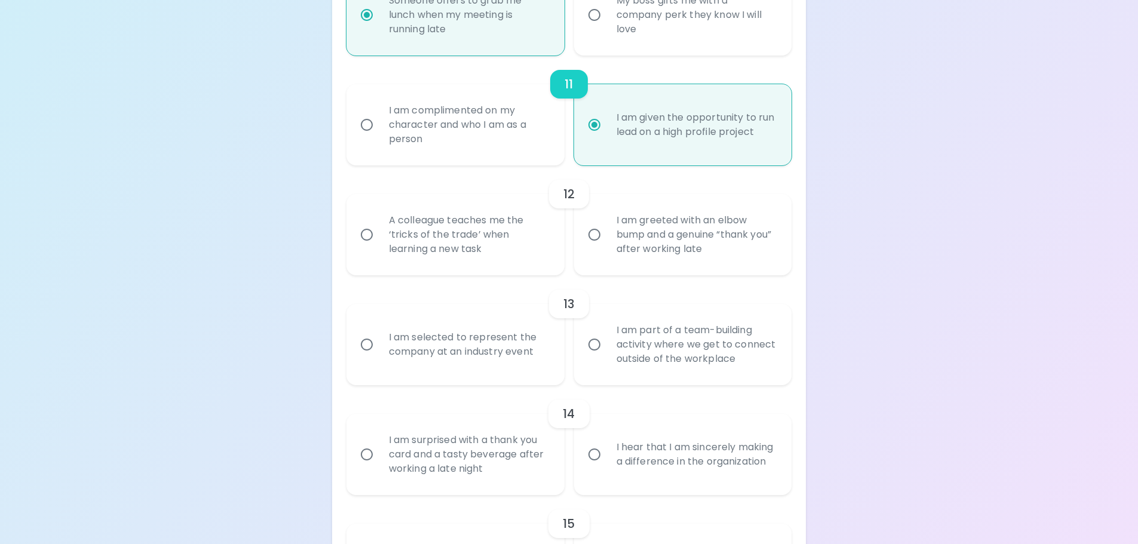
radio input "true"
click at [497, 250] on div "A colleague teaches me the ‘tricks of the trade’ when learning a new task" at bounding box center [468, 235] width 179 height 72
click at [379, 247] on input "A colleague teaches me the ‘tricks of the trade’ when learning a new task" at bounding box center [366, 234] width 25 height 25
radio input "false"
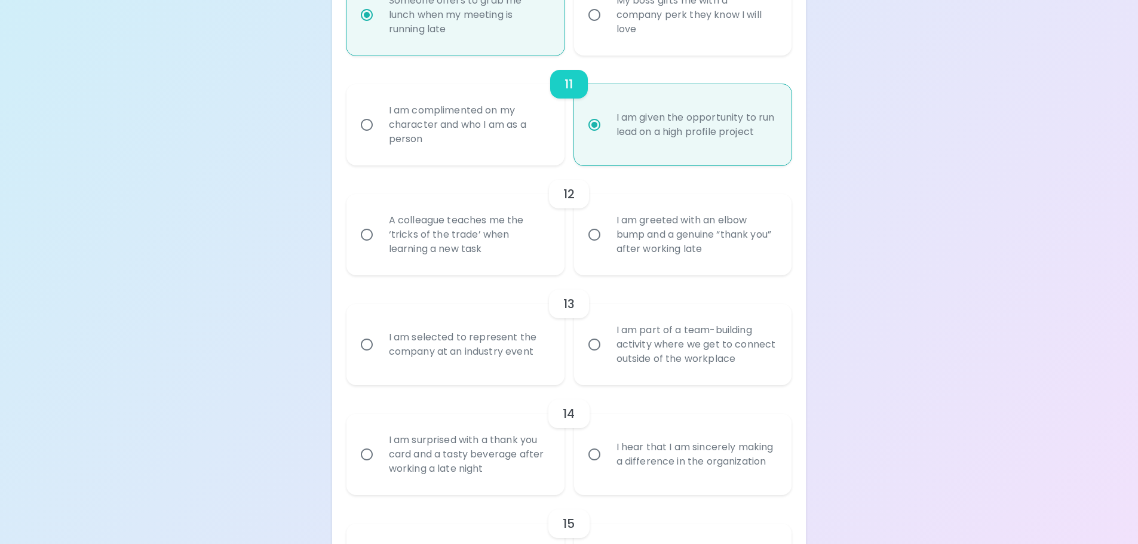
radio input "false"
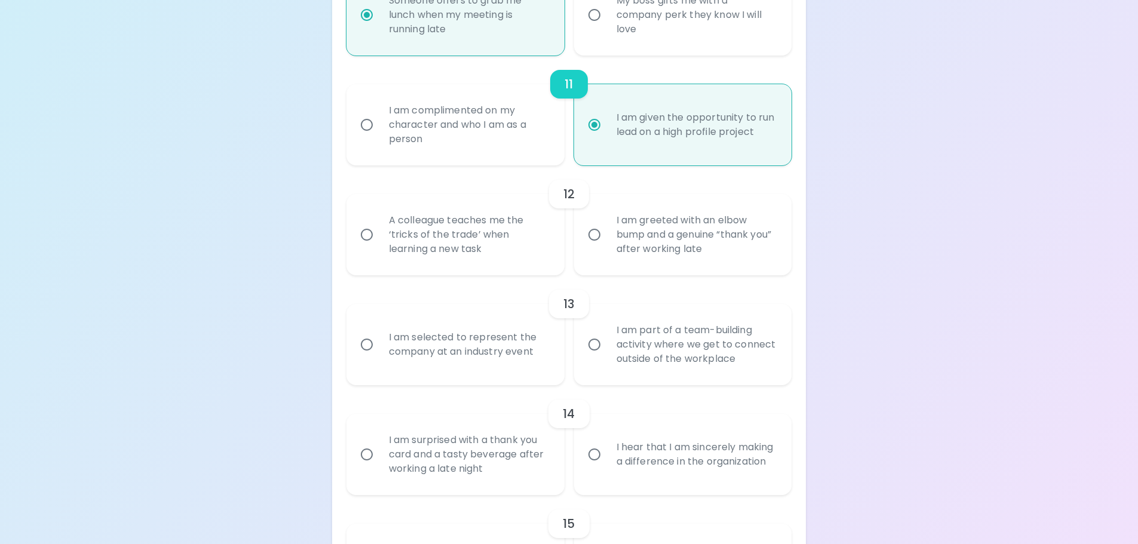
radio input "false"
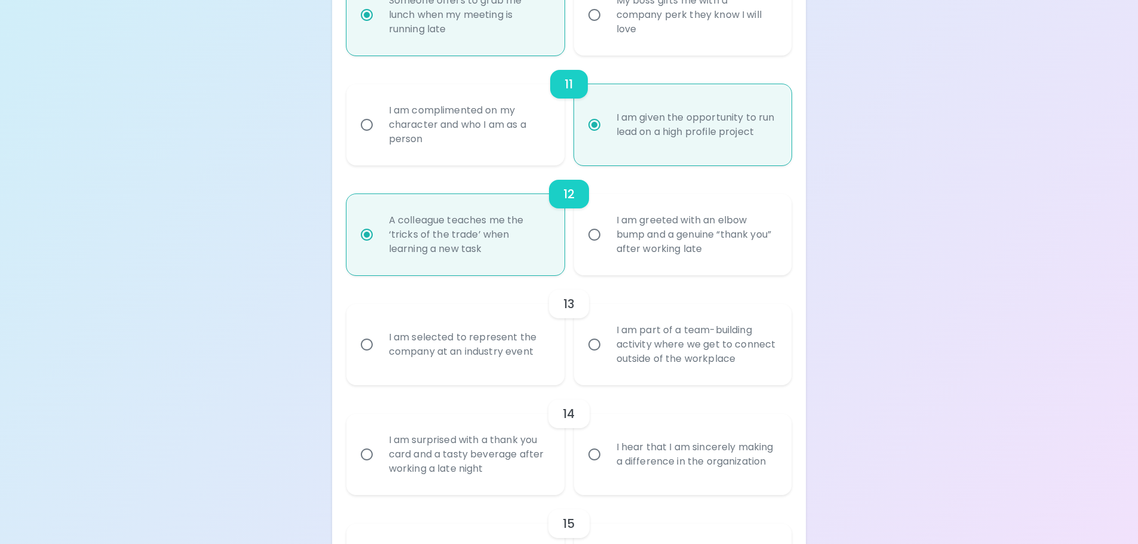
scroll to position [1425, 0]
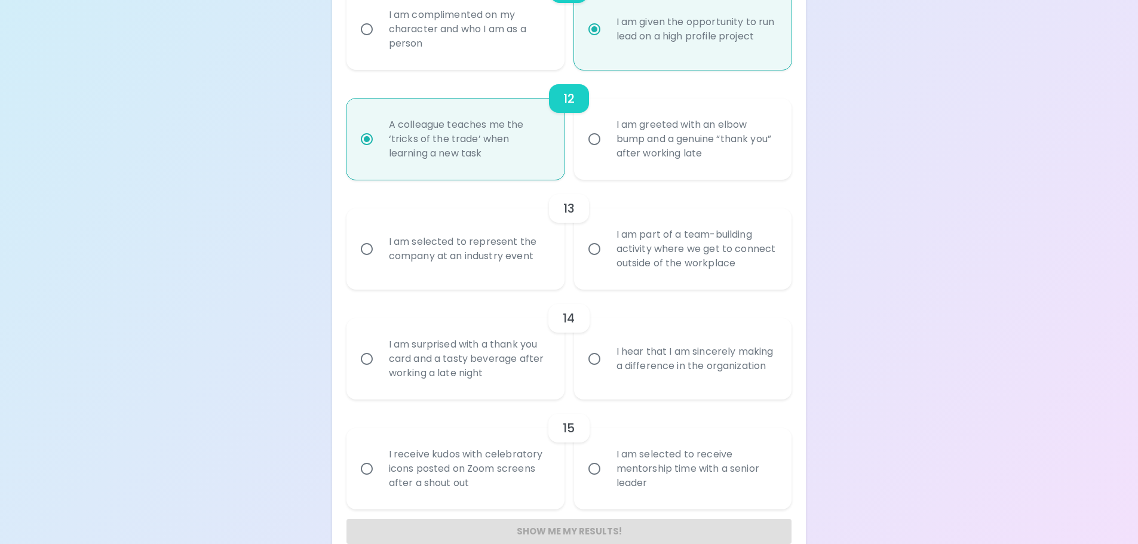
radio input "true"
click at [492, 256] on div "I am selected to represent the company at an industry event" at bounding box center [468, 248] width 179 height 57
click at [379, 256] on input "I am selected to represent the company at an industry event" at bounding box center [366, 248] width 25 height 25
radio input "false"
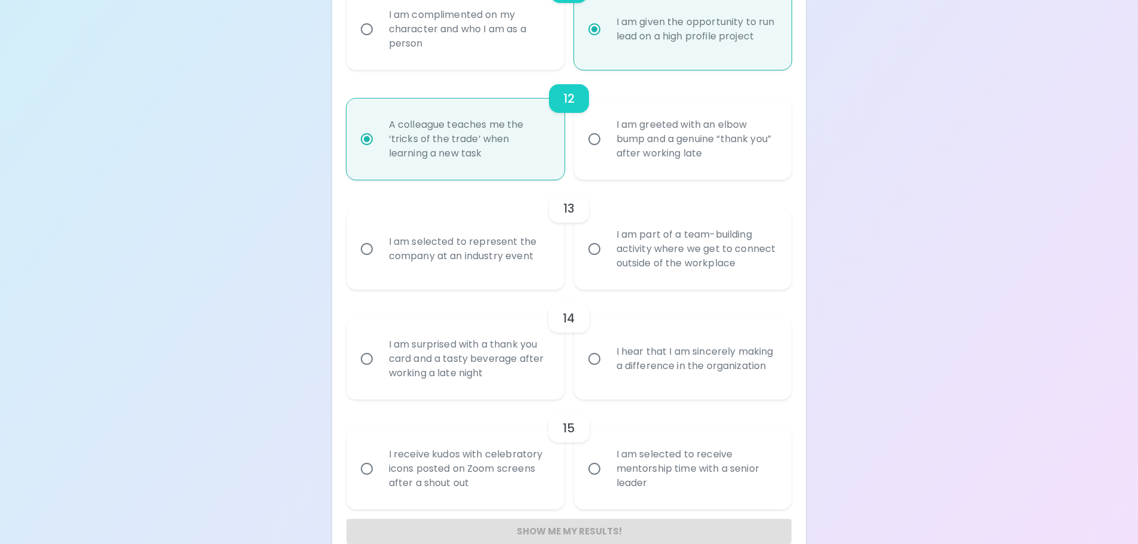
radio input "false"
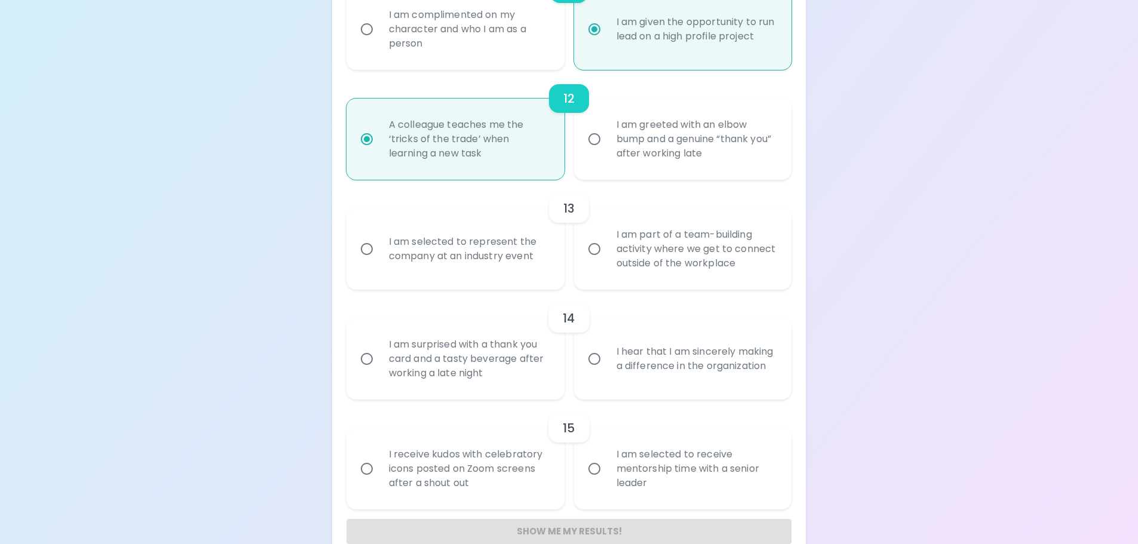
radio input "false"
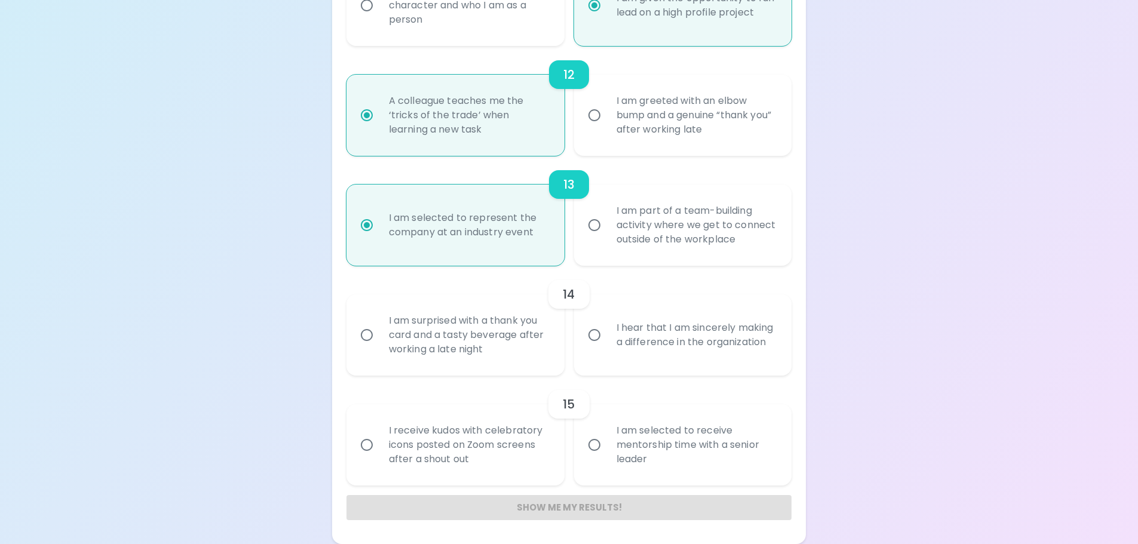
radio input "true"
click at [540, 346] on div "I am surprised with a thank you card and a tasty beverage after working a late …" at bounding box center [468, 335] width 179 height 72
click at [379, 346] on input "I am surprised with a thank you card and a tasty beverage after working a late …" at bounding box center [366, 334] width 25 height 25
radio input "false"
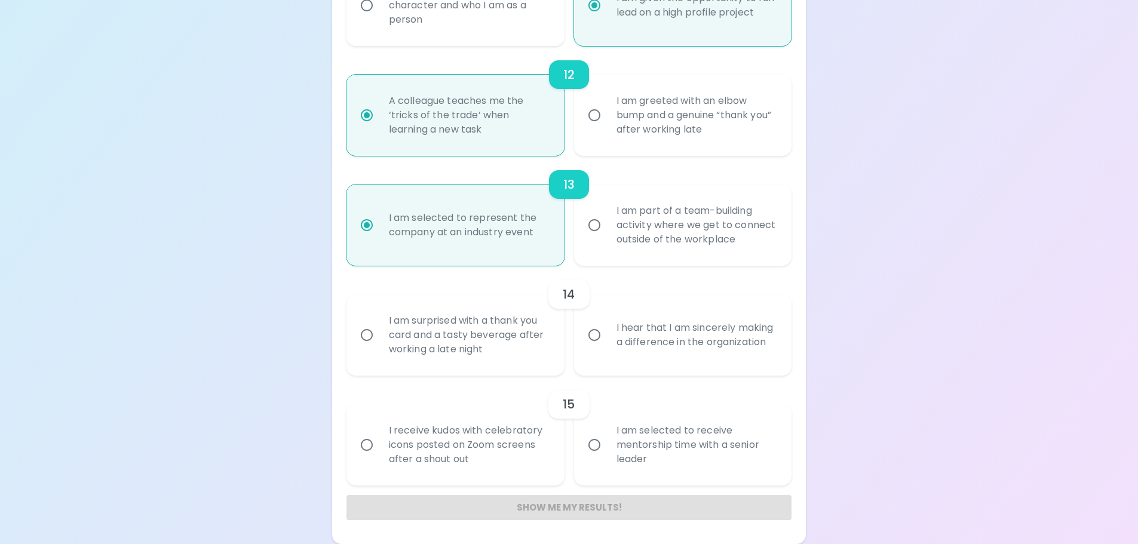
radio input "false"
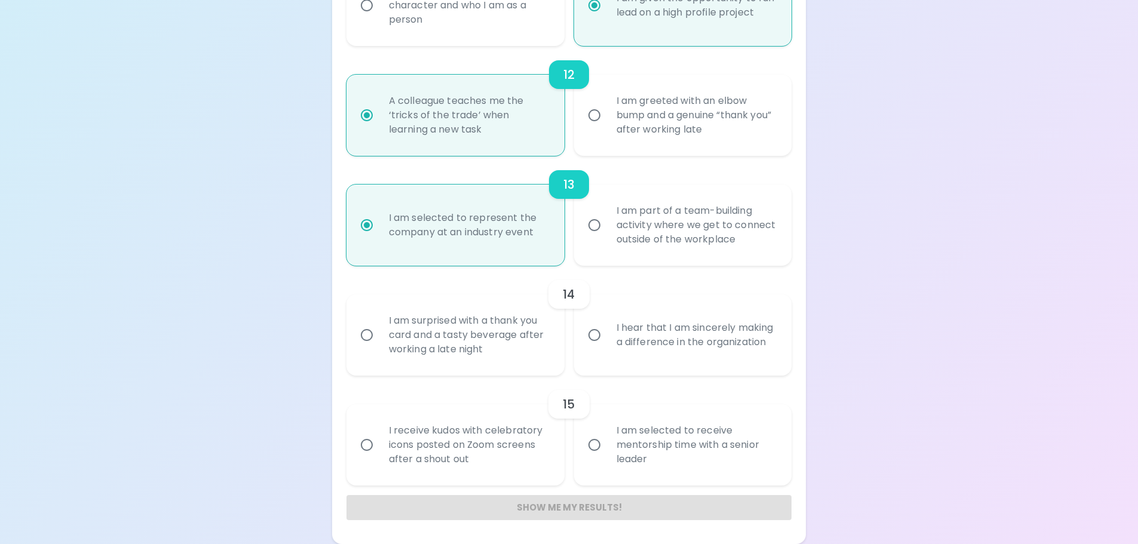
radio input "false"
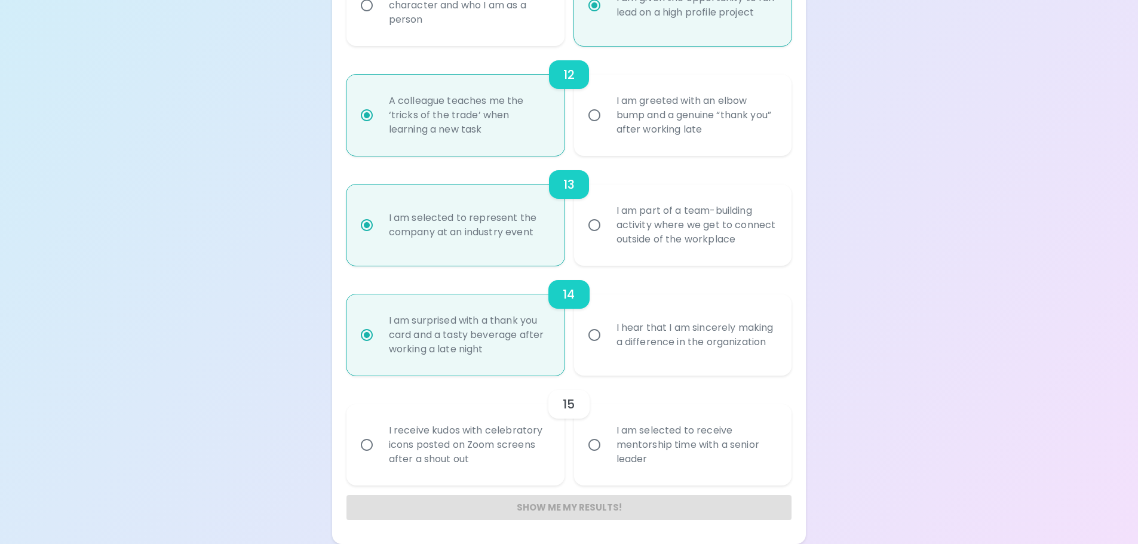
radio input "true"
drag, startPoint x: 509, startPoint y: 448, endPoint x: 497, endPoint y: 470, distance: 25.4
click at [509, 448] on div "I receive kudos with celebratory icons posted on Zoom screens after a shout out" at bounding box center [468, 445] width 179 height 72
click at [379, 448] on input "I receive kudos with celebratory icons posted on Zoom screens after a shout out" at bounding box center [366, 444] width 25 height 25
radio input "false"
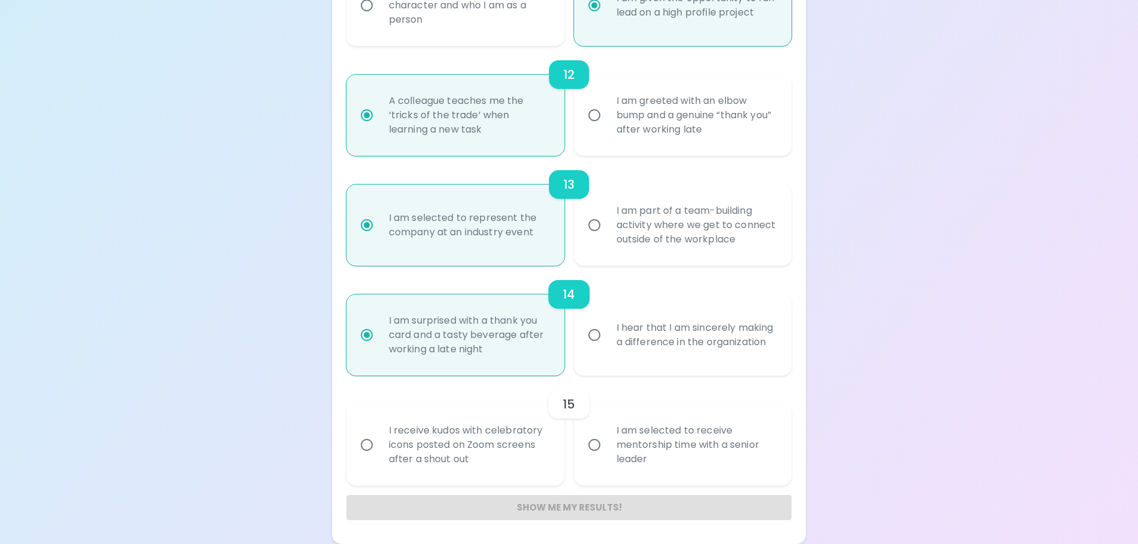
radio input "false"
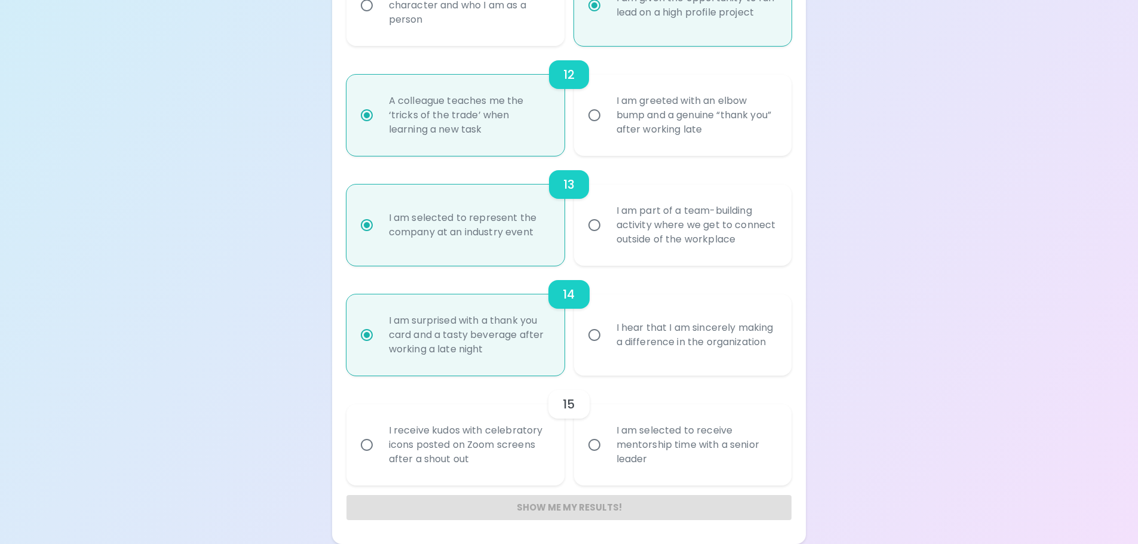
radio input "false"
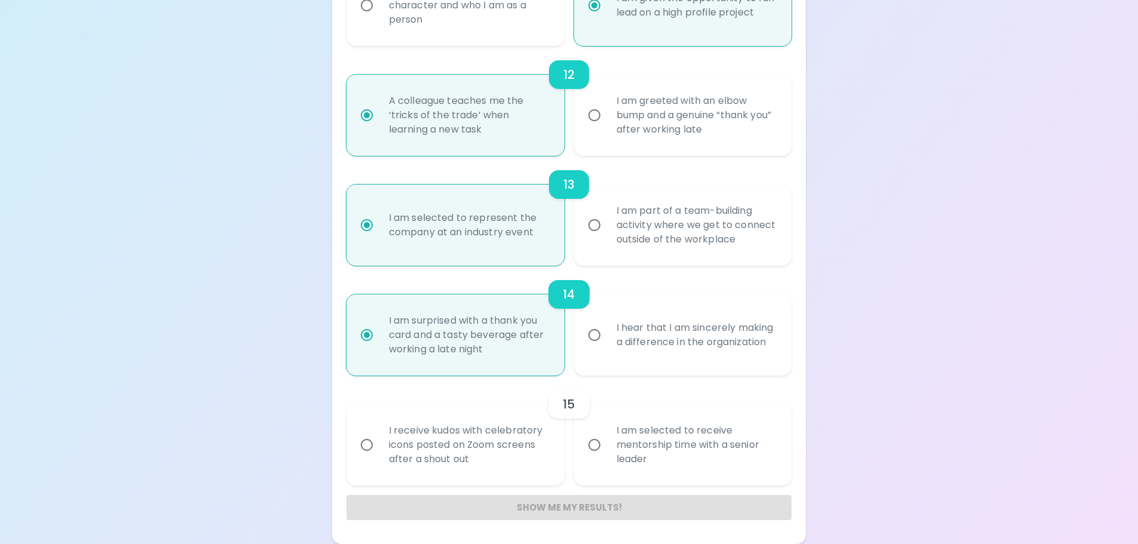
radio input "false"
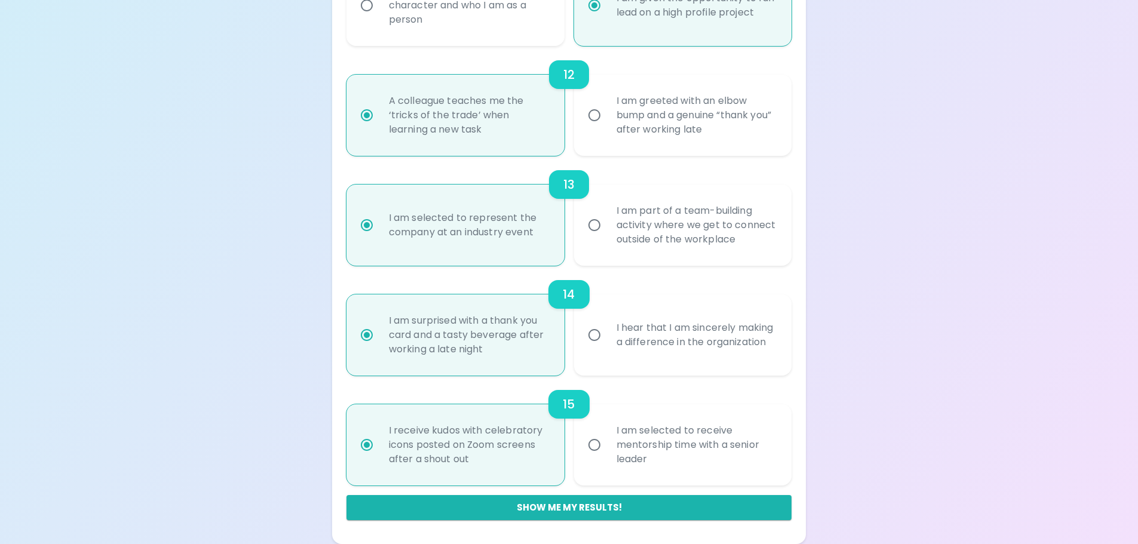
radio input "true"
drag, startPoint x: 651, startPoint y: 460, endPoint x: 640, endPoint y: 484, distance: 27.0
click at [653, 460] on div "I am selected to receive mentorship time with a senior leader" at bounding box center [696, 445] width 179 height 72
click at [607, 457] on input "I am selected to receive mentorship time with a senior leader" at bounding box center [594, 444] width 25 height 25
radio input "false"
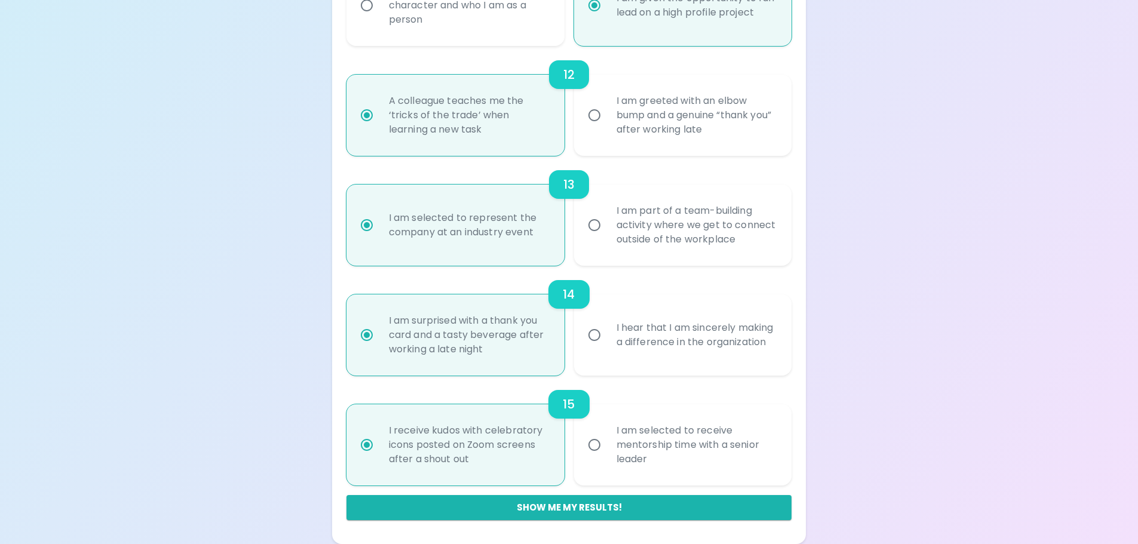
radio input "false"
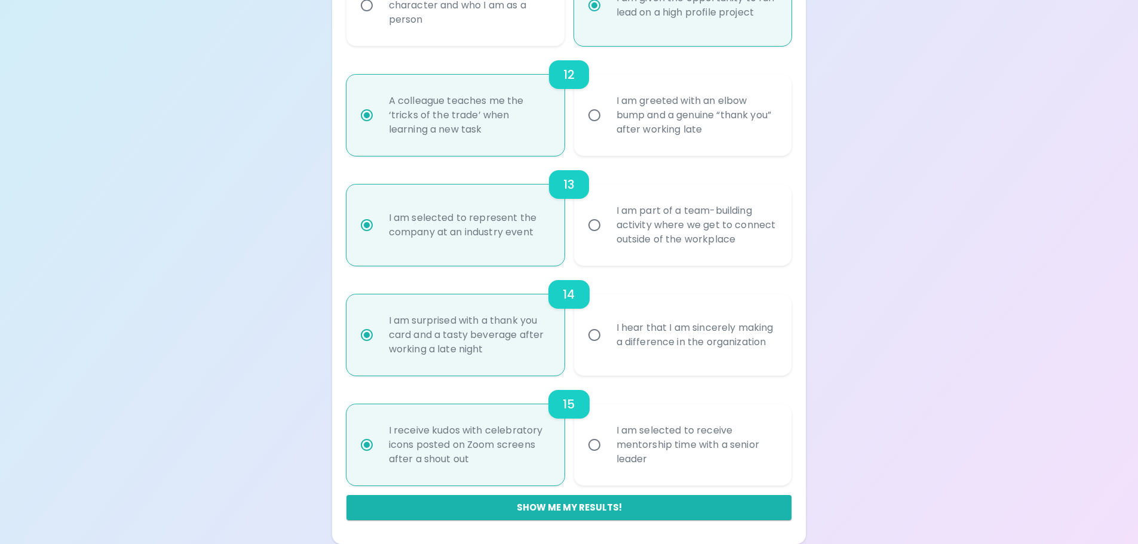
radio input "false"
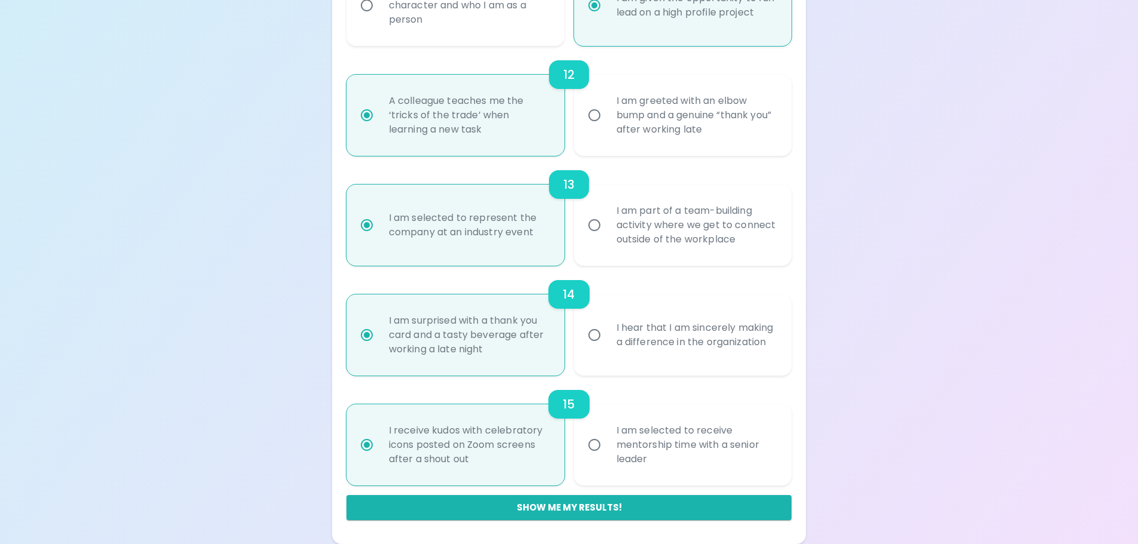
radio input "false"
radio input "true"
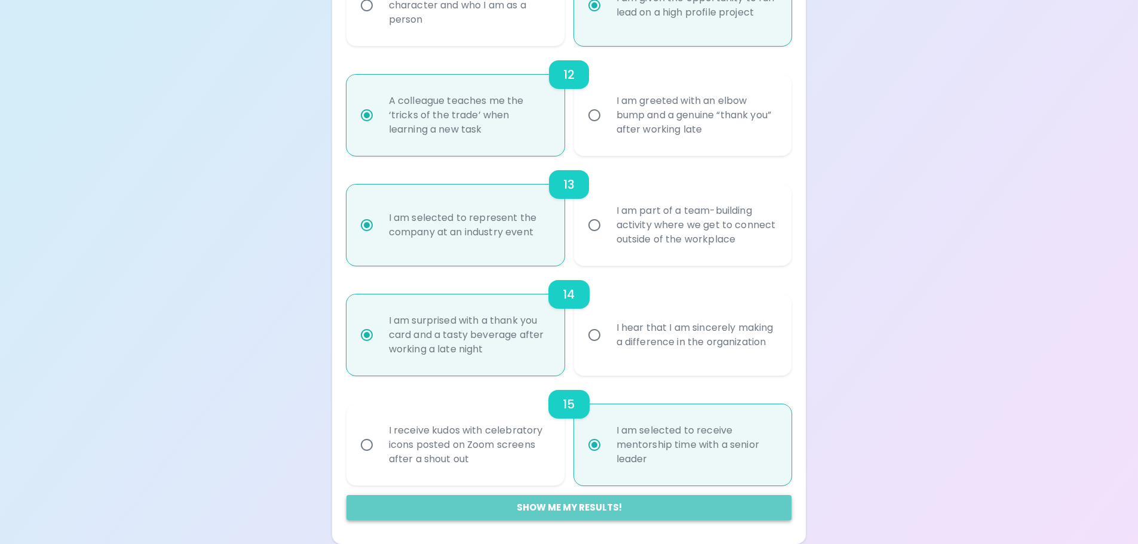
radio input "true"
click at [611, 513] on button "Show me my results!" at bounding box center [568, 507] width 445 height 25
radio input "false"
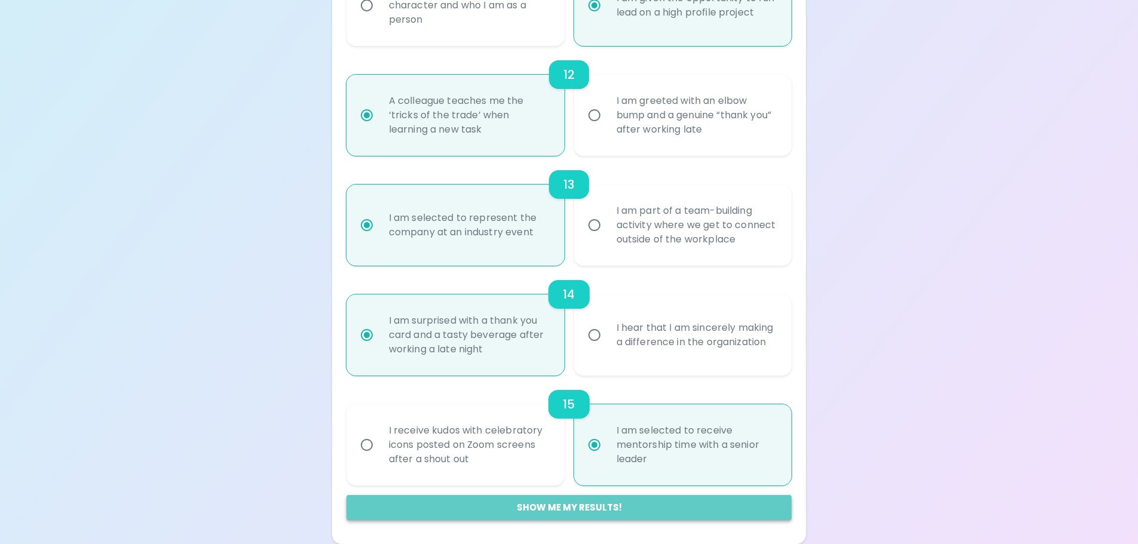
radio input "false"
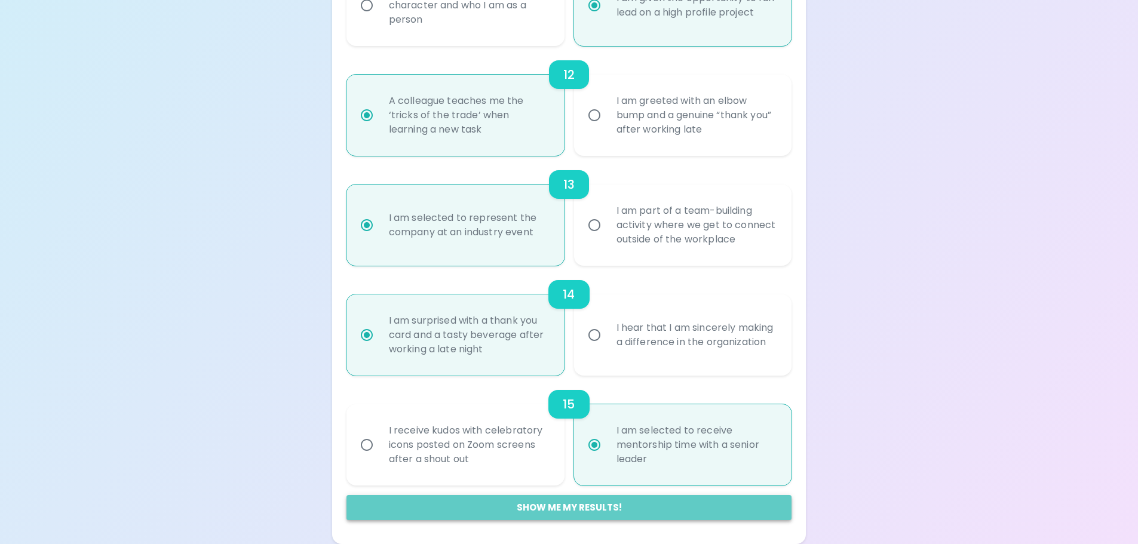
radio input "false"
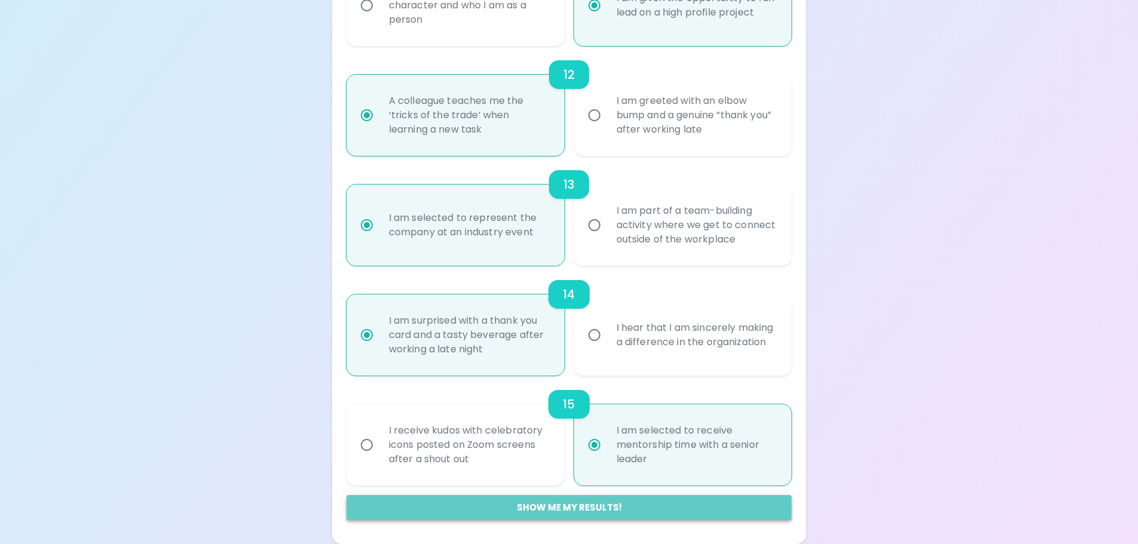
radio input "false"
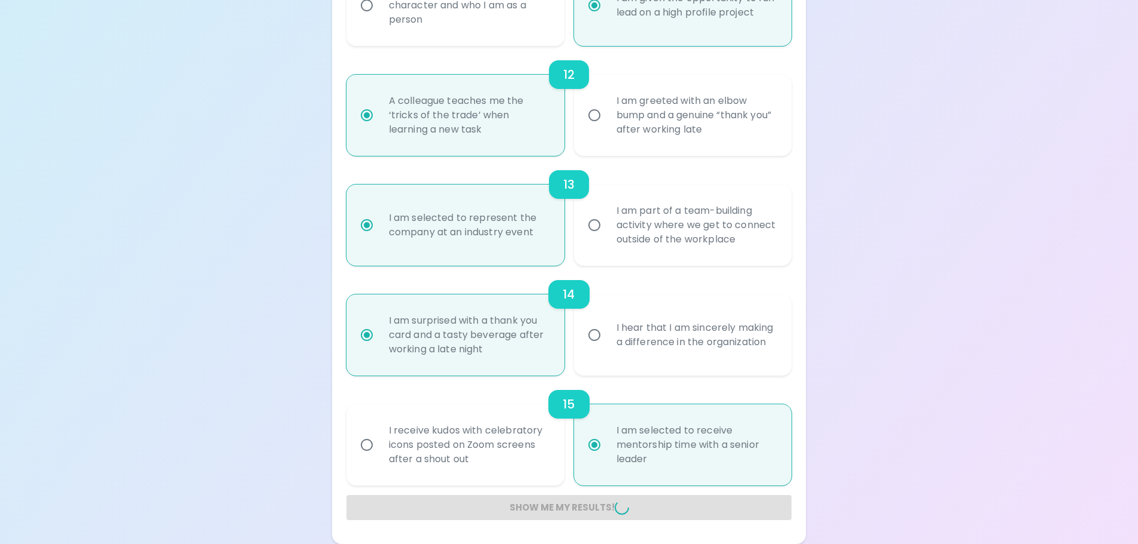
radio input "false"
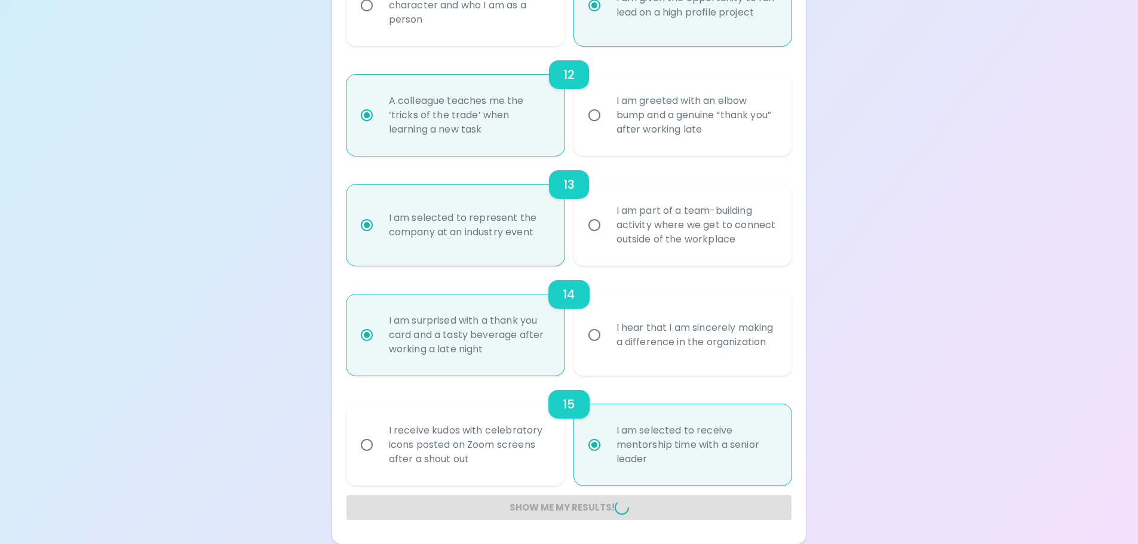
radio input "false"
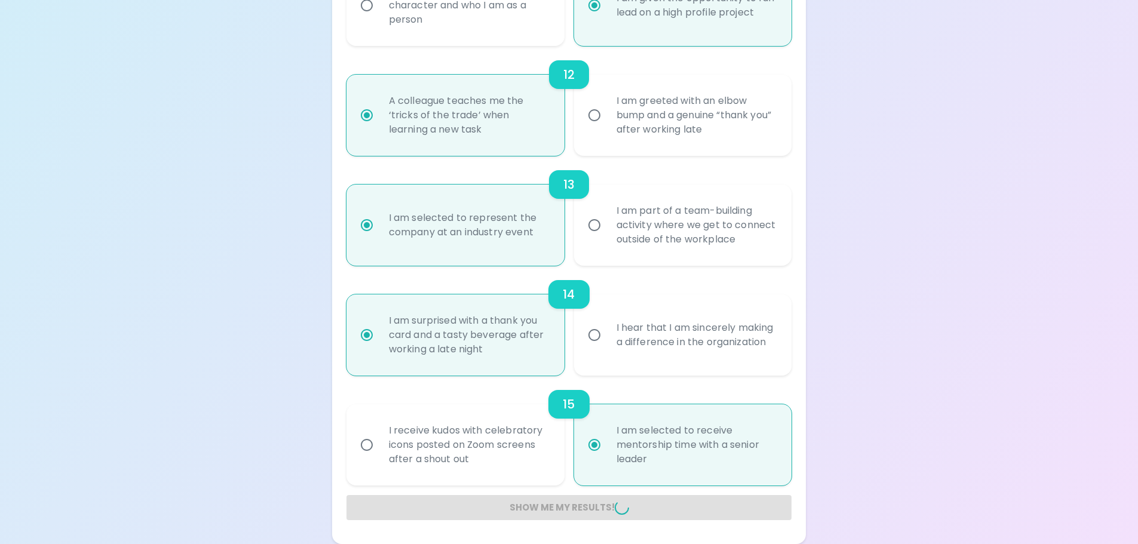
radio input "false"
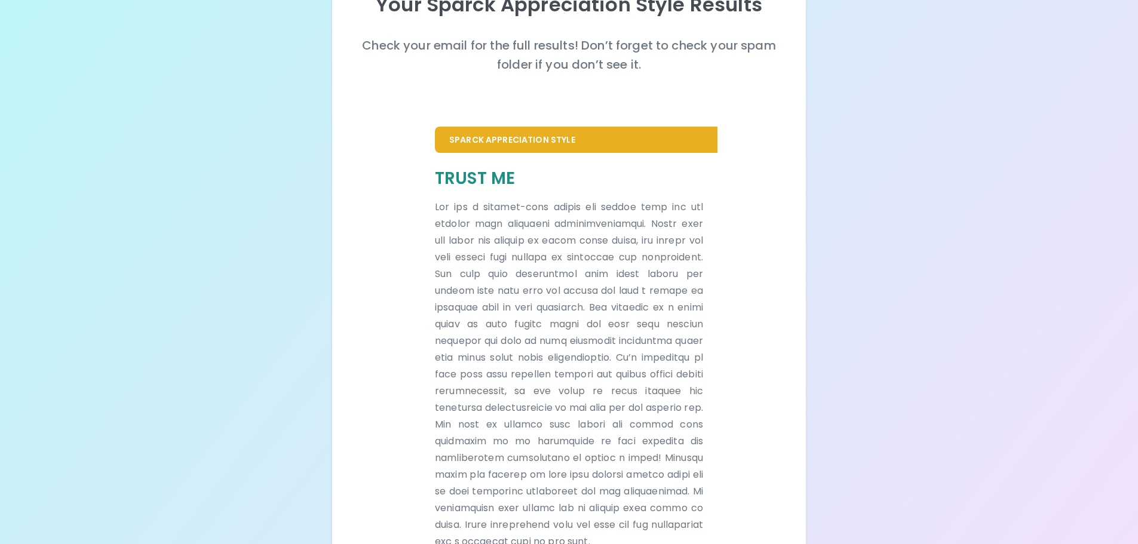
scroll to position [225, 0]
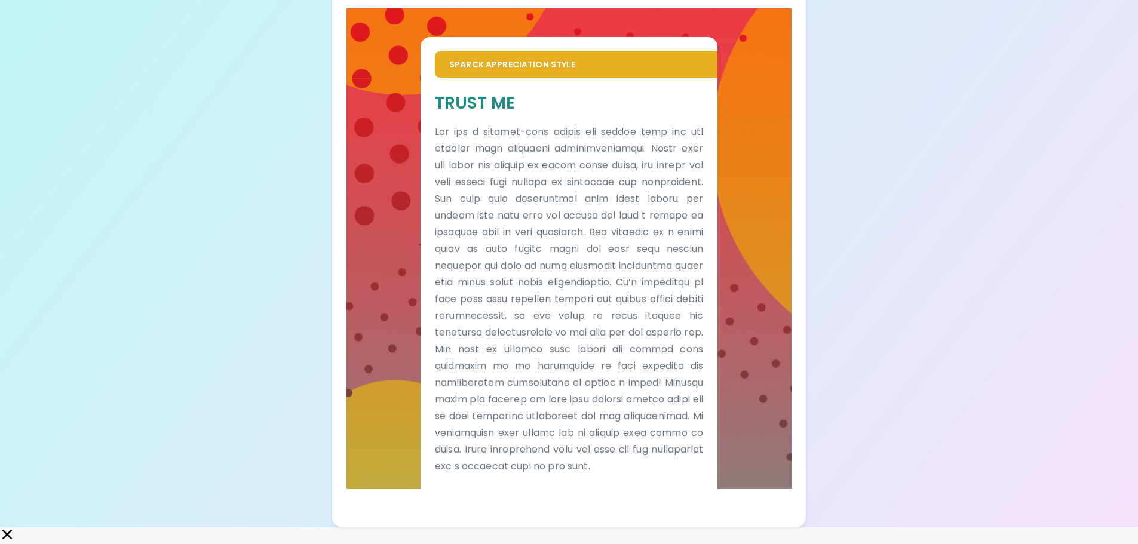
click at [814, 375] on div "Your Sparck Appreciation Style Results Check your email for the full results! D…" at bounding box center [569, 151] width 1138 height 752
click at [952, 254] on div "Your Sparck Appreciation Style Results Check your email for the full results! D…" at bounding box center [569, 151] width 1138 height 752
click at [994, 226] on div "Your Sparck Appreciation Style Results Check your email for the full results! D…" at bounding box center [569, 151] width 1138 height 752
click at [0, 527] on div at bounding box center [0, 536] width 0 height 19
